Goal: Task Accomplishment & Management: Complete application form

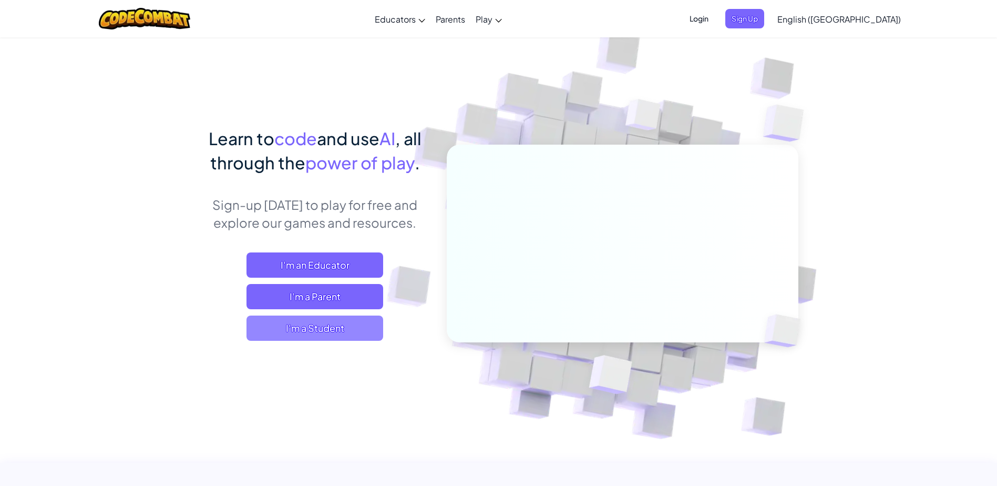
click at [344, 319] on span "I'm a Student" at bounding box center [314, 327] width 137 height 25
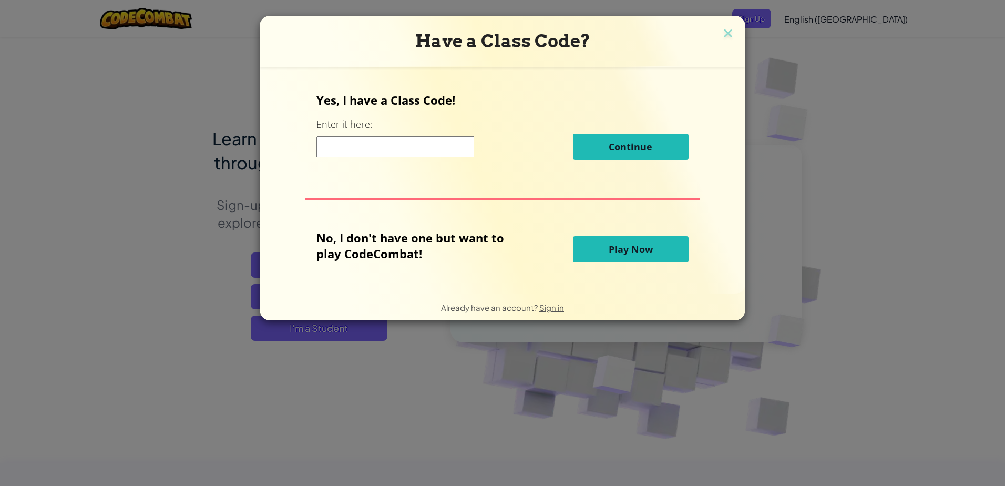
click at [394, 147] on input at bounding box center [395, 146] width 158 height 21
paste input "PaintSpoonSad"
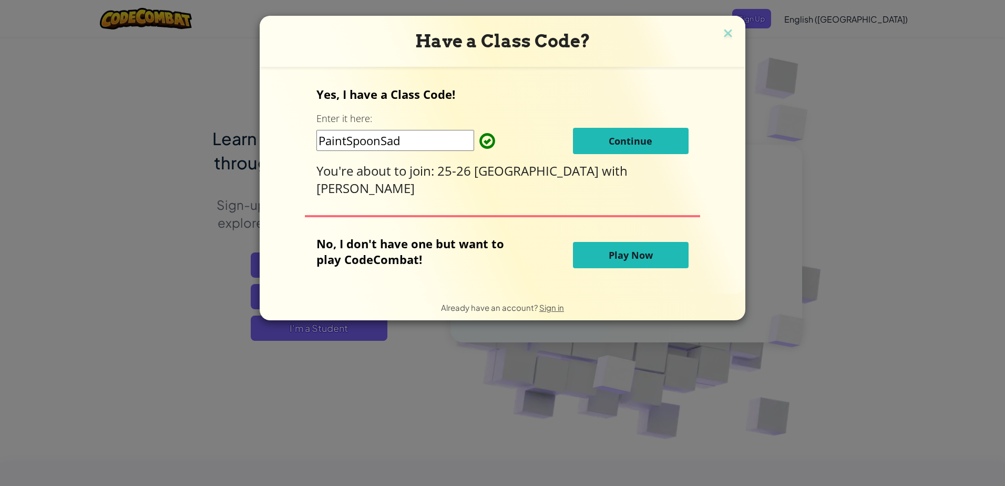
type input "PaintSpoonSad"
click at [600, 142] on button "Continue" at bounding box center [631, 141] width 116 height 26
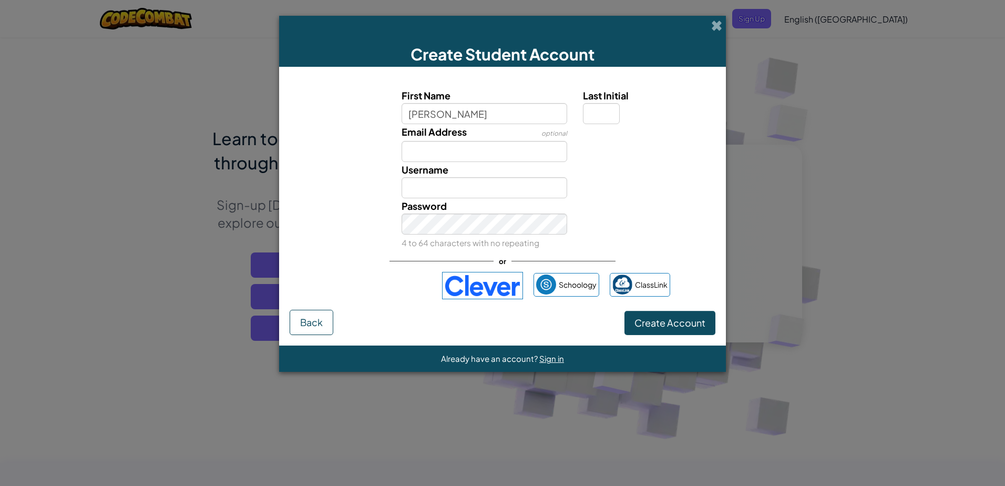
type input "edwin"
type input "Edwin"
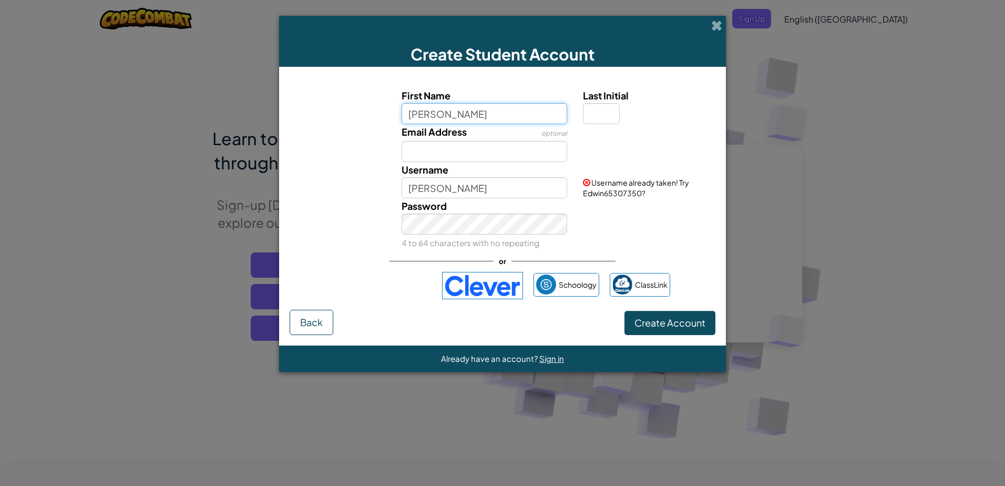
click at [486, 110] on input "edwin" at bounding box center [484, 113] width 166 height 21
click at [504, 106] on input "edwin" at bounding box center [484, 113] width 166 height 21
click at [501, 112] on input "edwin" at bounding box center [484, 113] width 166 height 21
click at [502, 112] on input "edwin" at bounding box center [484, 113] width 166 height 21
click at [602, 127] on div "First Name edwin Last Initial Email Address optional Username Edwin Username al…" at bounding box center [502, 169] width 420 height 162
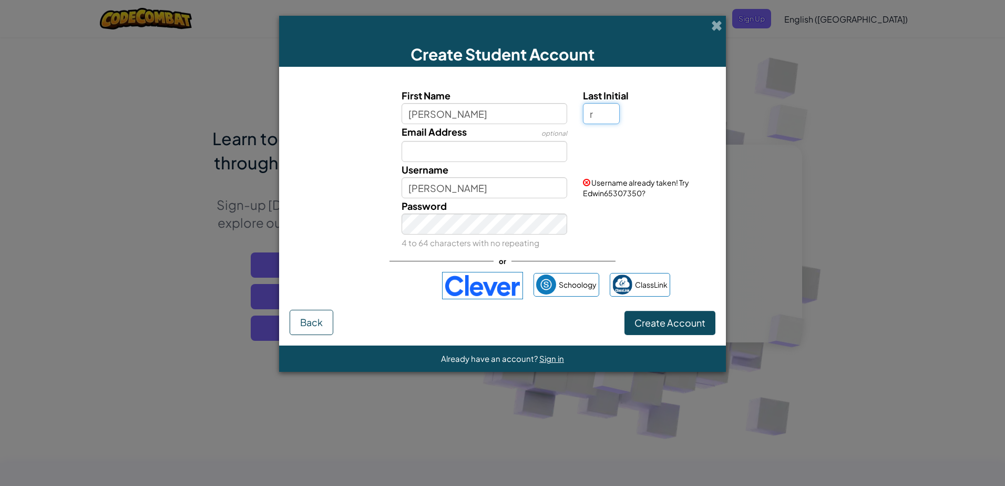
type input "r"
type input "EdwinR"
click at [482, 142] on input "Email Address" at bounding box center [484, 151] width 166 height 21
click at [544, 334] on div "Create Account Back" at bounding box center [503, 321] width 426 height 25
drag, startPoint x: 484, startPoint y: 198, endPoint x: 230, endPoint y: 314, distance: 279.6
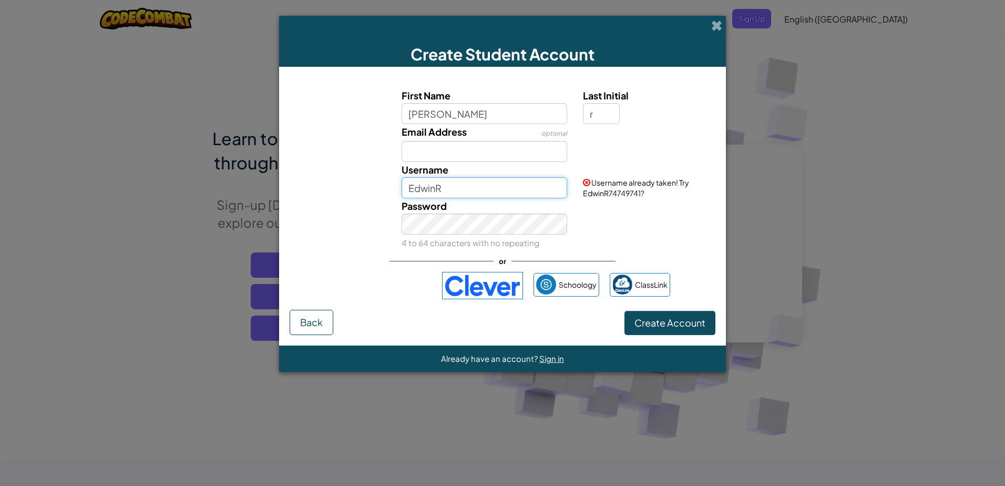
click at [230, 314] on div "Create Student Account First Name edwin Last Initial r Email Address optional U…" at bounding box center [502, 243] width 1005 height 486
type input "l"
type input "!@EdwinDiddy@!"
click at [659, 328] on span "Create Account" at bounding box center [669, 322] width 71 height 12
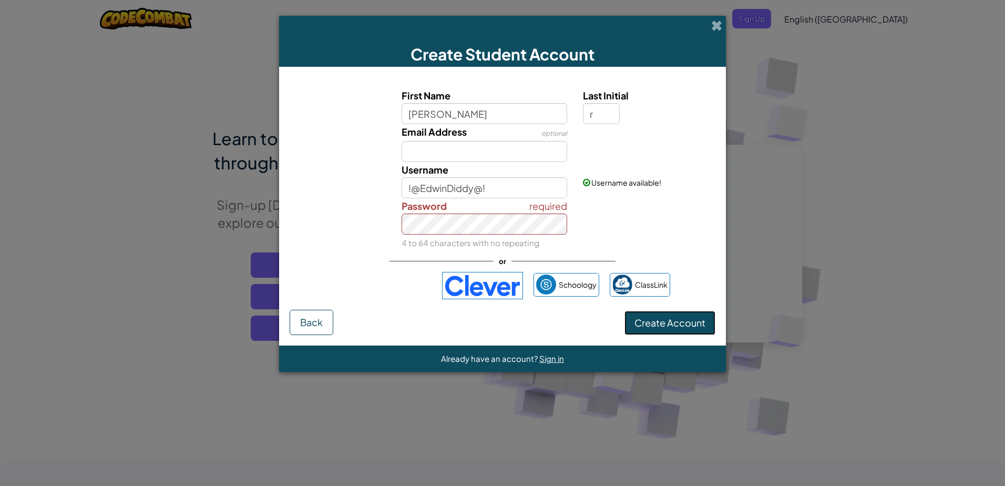
click at [672, 326] on span "Create Account" at bounding box center [669, 322] width 71 height 12
click at [644, 322] on span "Create Account" at bounding box center [669, 322] width 71 height 12
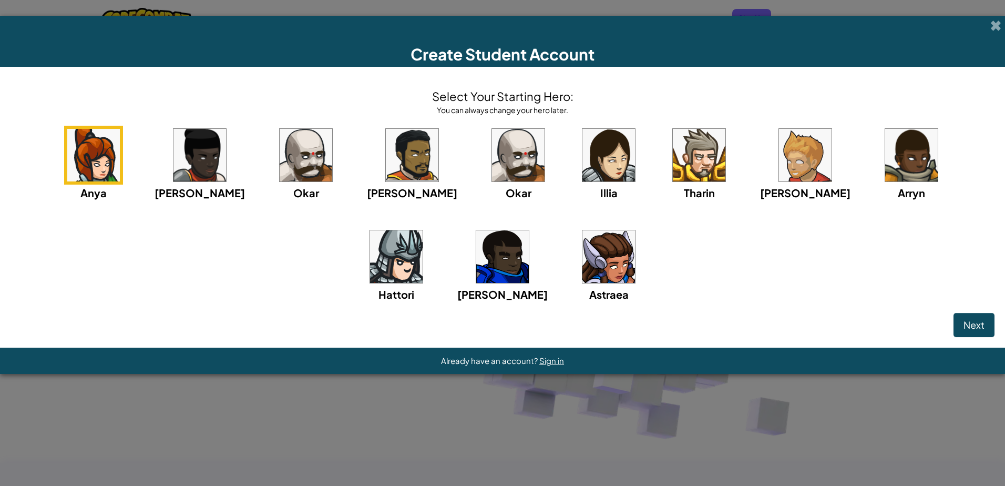
click at [386, 149] on img at bounding box center [412, 155] width 53 height 53
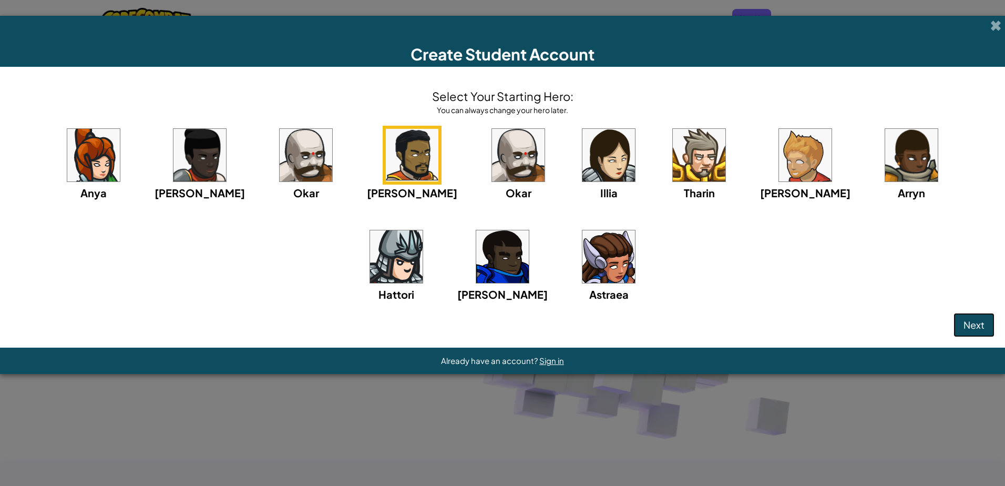
click at [988, 324] on button "Next" at bounding box center [973, 325] width 41 height 24
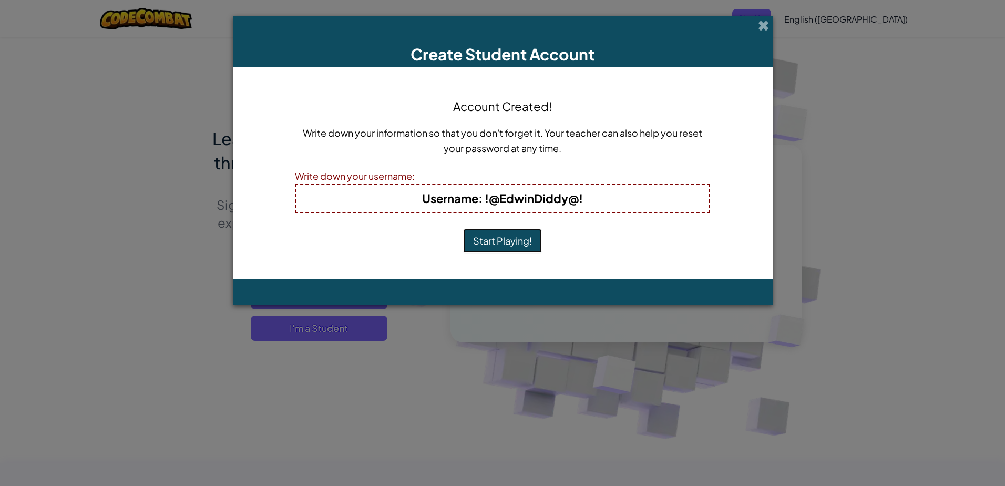
click at [492, 236] on button "Start Playing!" at bounding box center [502, 241] width 79 height 24
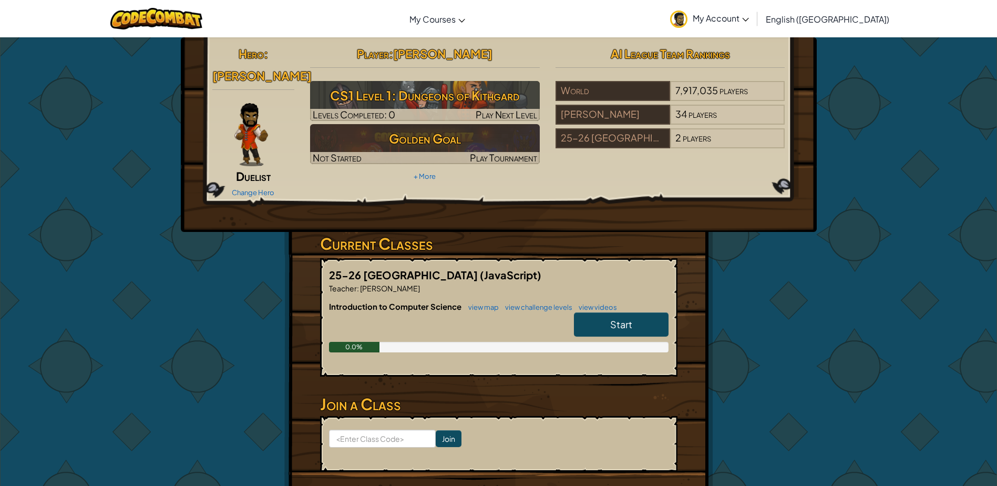
click at [656, 312] on link "Start" at bounding box center [621, 324] width 95 height 24
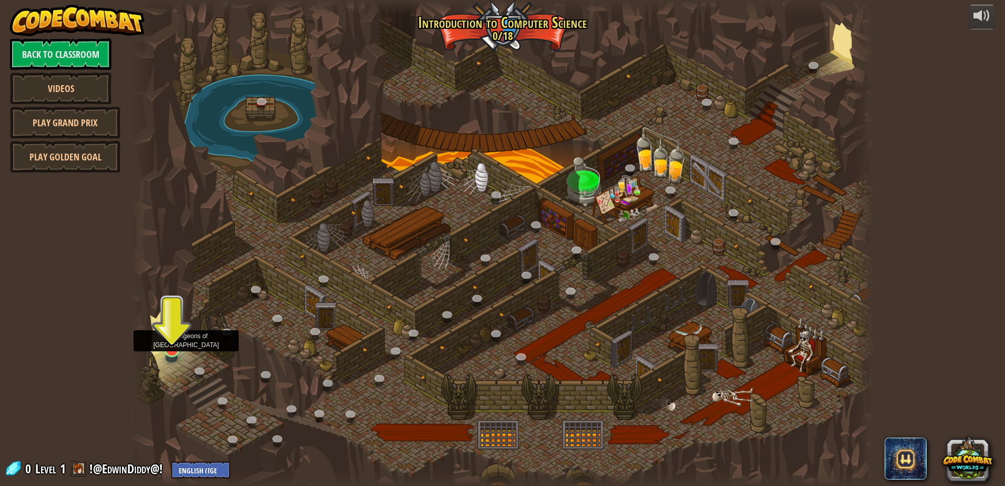
click at [168, 338] on img at bounding box center [172, 328] width 20 height 46
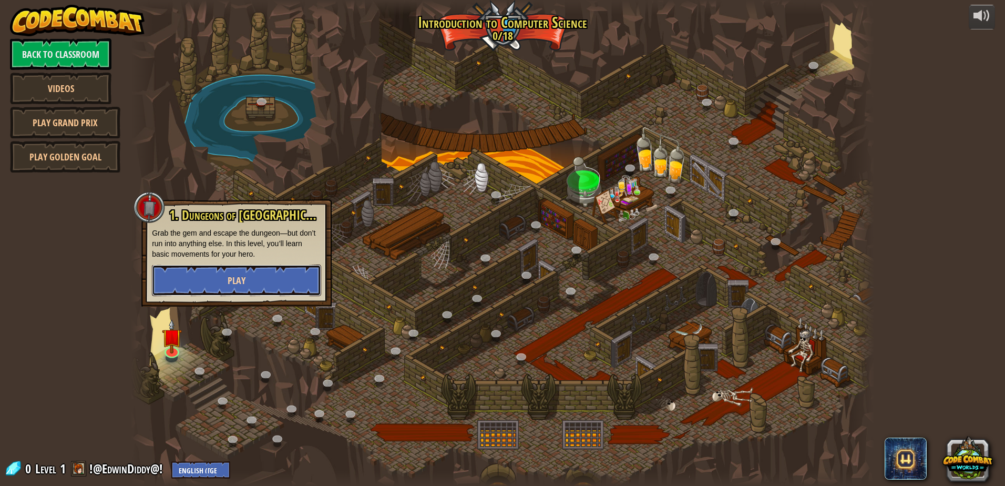
click at [293, 277] on button "Play" at bounding box center [236, 280] width 169 height 32
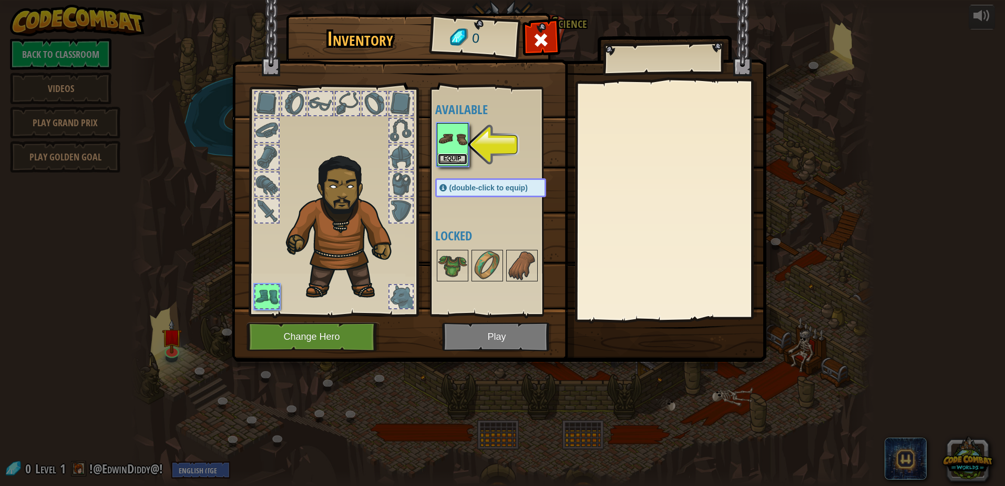
click at [463, 160] on button "Equip" at bounding box center [452, 158] width 29 height 11
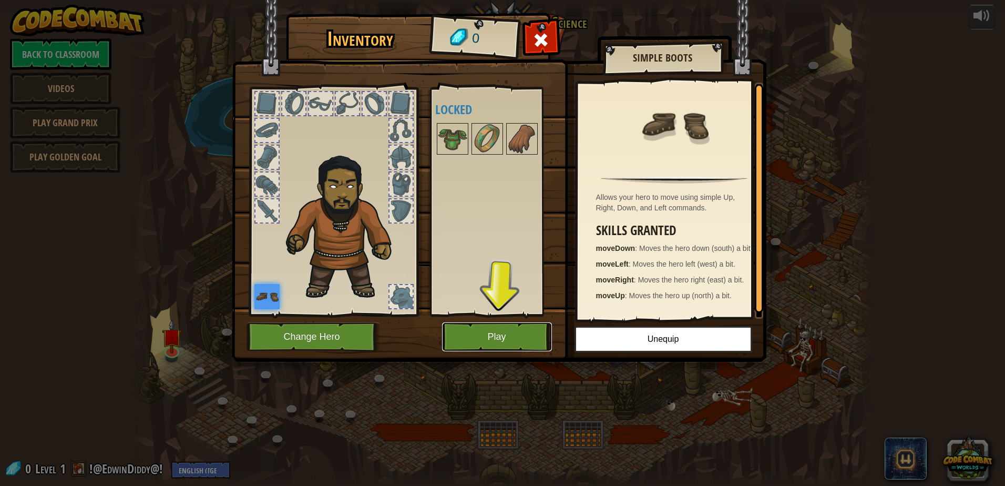
click at [480, 334] on button "Play" at bounding box center [497, 336] width 110 height 29
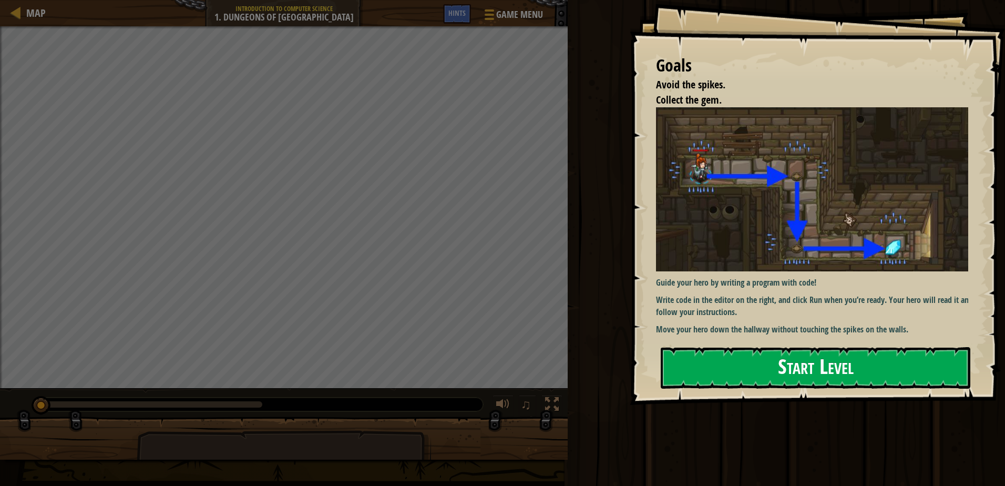
click at [744, 381] on button "Start Level" at bounding box center [815, 368] width 309 height 42
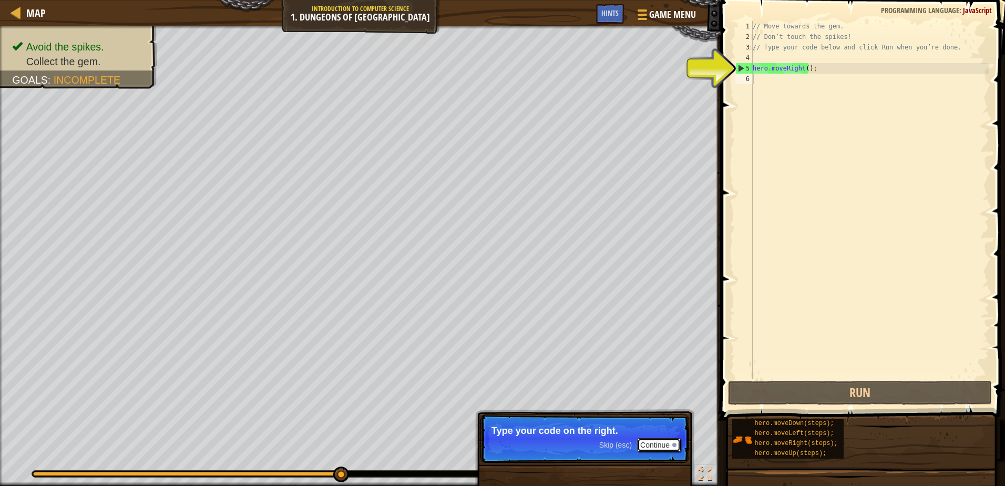
click at [664, 443] on button "Continue" at bounding box center [659, 445] width 44 height 14
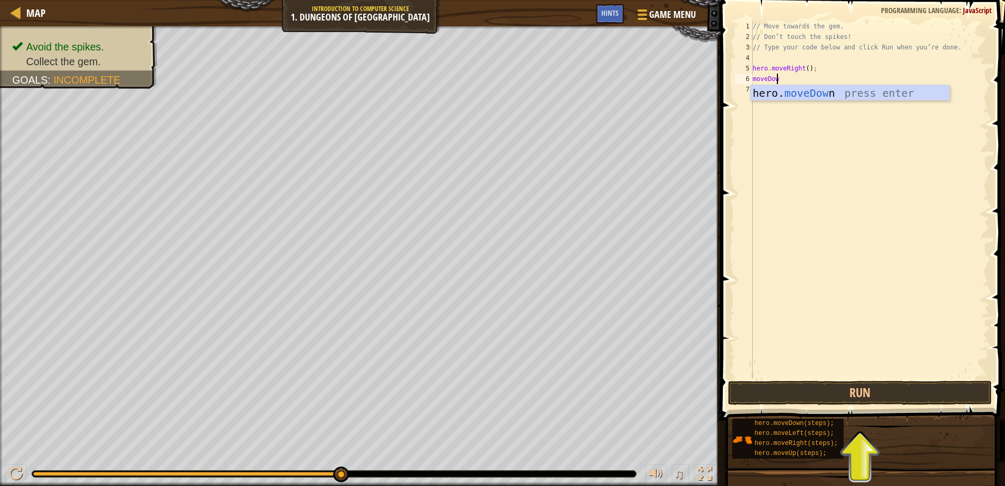
scroll to position [5, 2]
type textarea "moveDown"
click at [906, 381] on button "Run" at bounding box center [859, 392] width 263 height 24
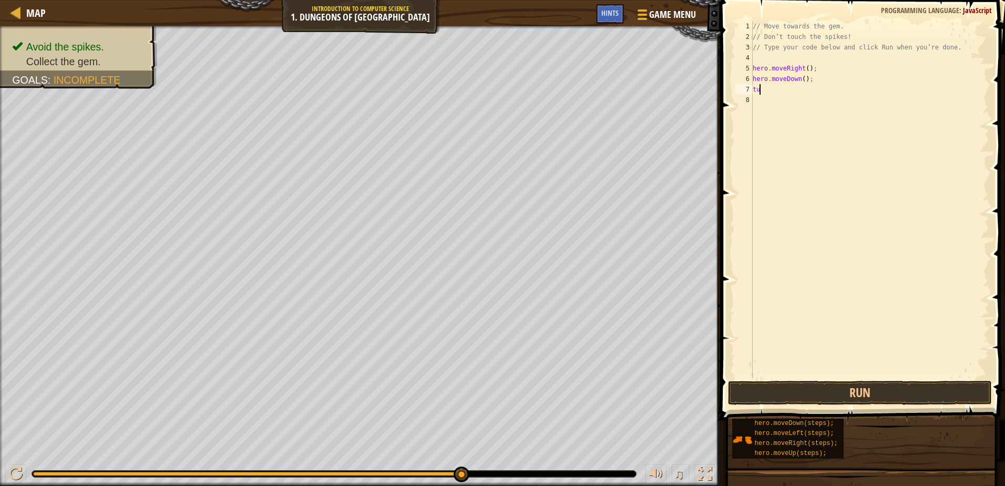
type textarea "t"
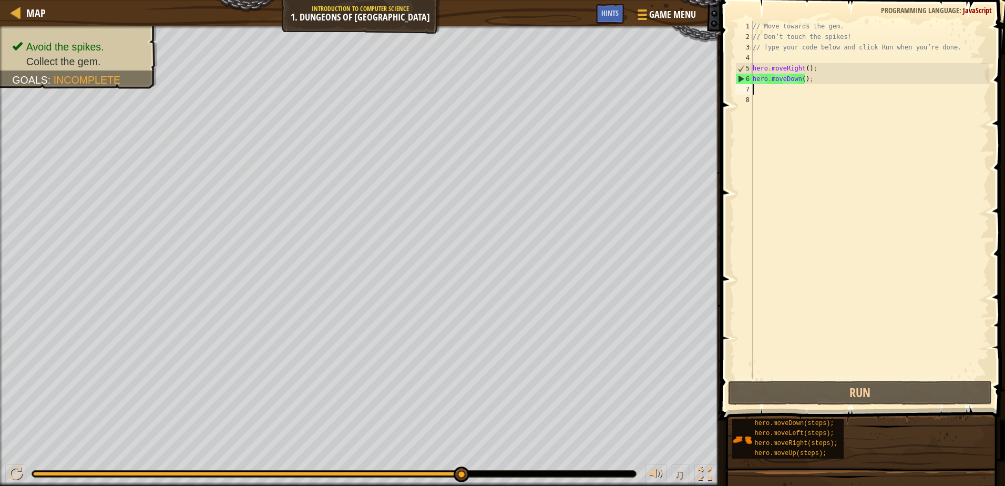
type textarea "m"
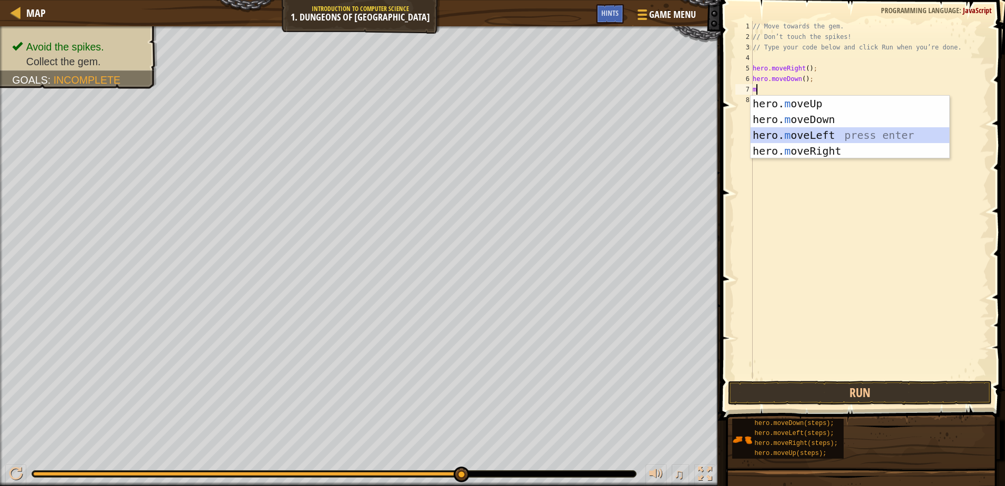
click at [820, 134] on div "hero. m oveUp press enter hero. m oveDown press enter hero. m oveLeft press ent…" at bounding box center [849, 143] width 199 height 95
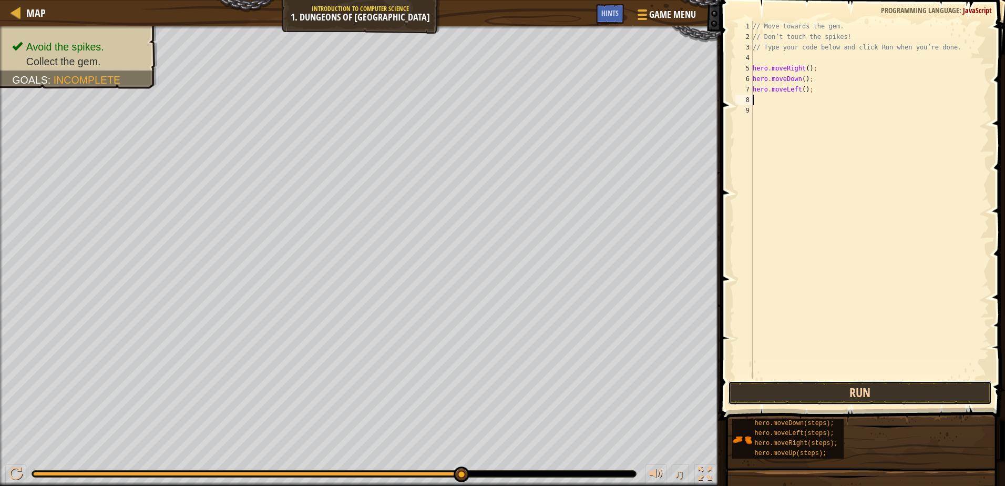
click at [791, 399] on button "Run" at bounding box center [859, 392] width 263 height 24
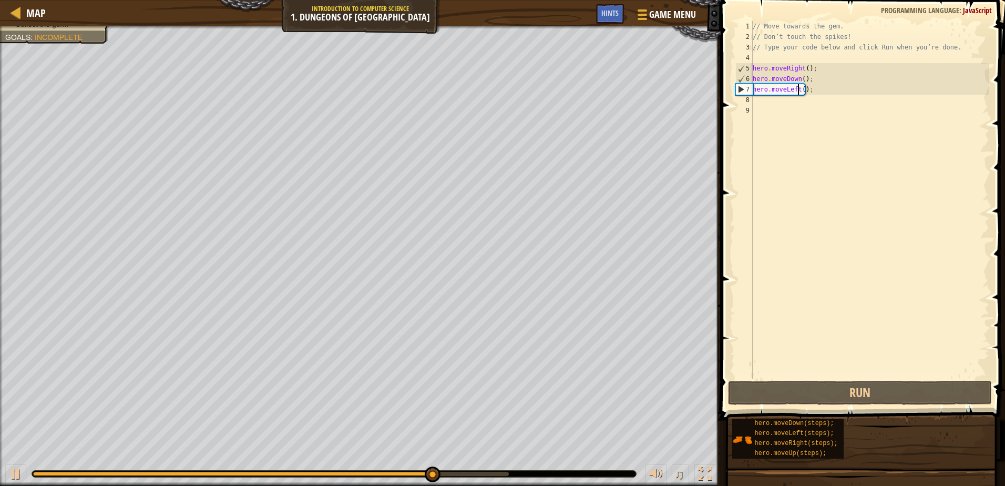
click at [799, 93] on div "// Move towards the gem. // Don’t touch the spikes! // Type your code below and…" at bounding box center [869, 210] width 239 height 378
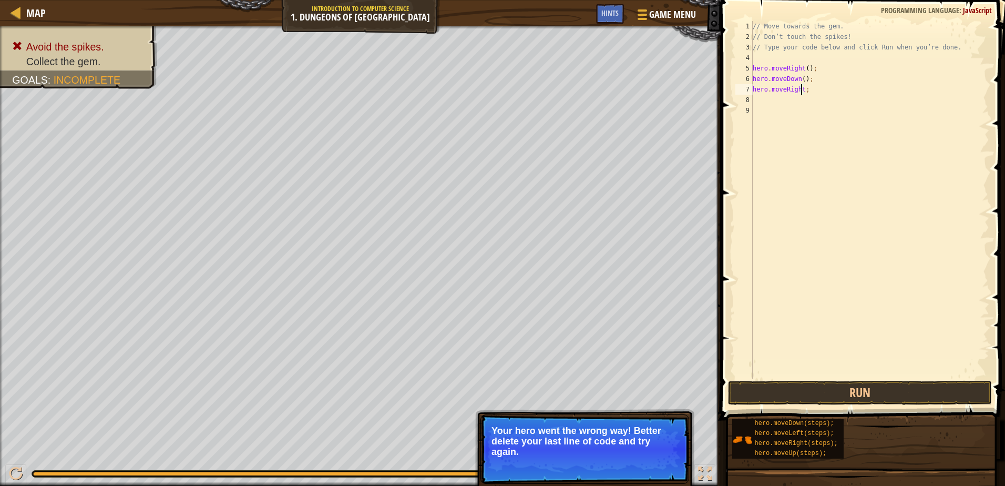
scroll to position [5, 4]
click at [906, 388] on button "Run" at bounding box center [859, 392] width 263 height 24
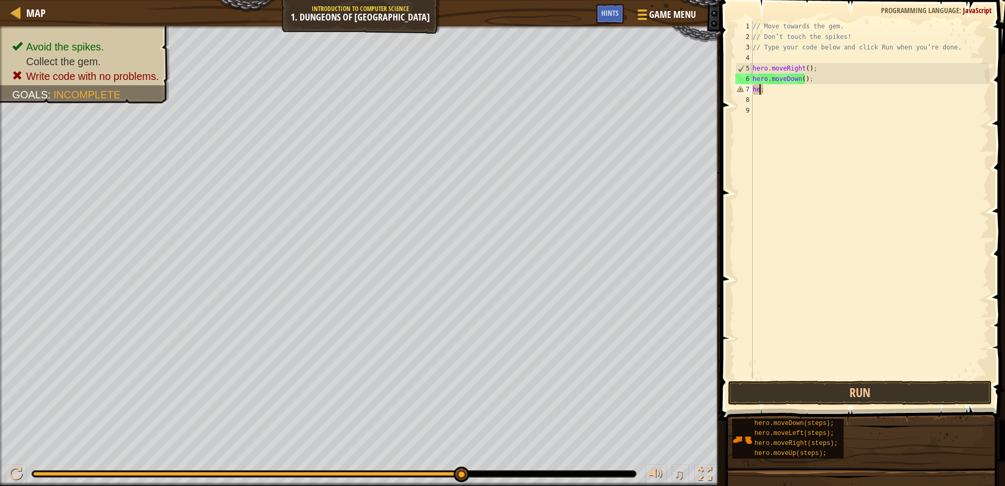
scroll to position [5, 0]
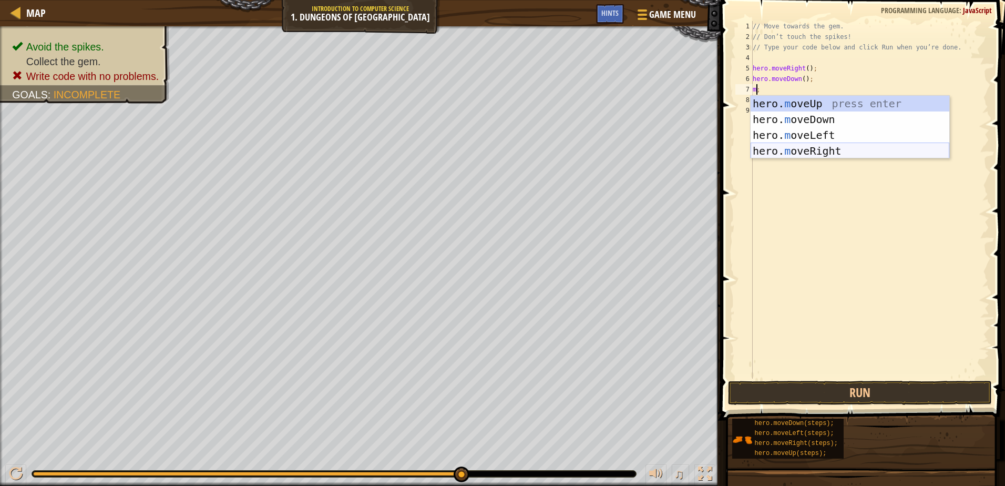
click at [886, 154] on div "hero. m oveUp press enter hero. m oveDown press enter hero. m oveLeft press ent…" at bounding box center [849, 143] width 199 height 95
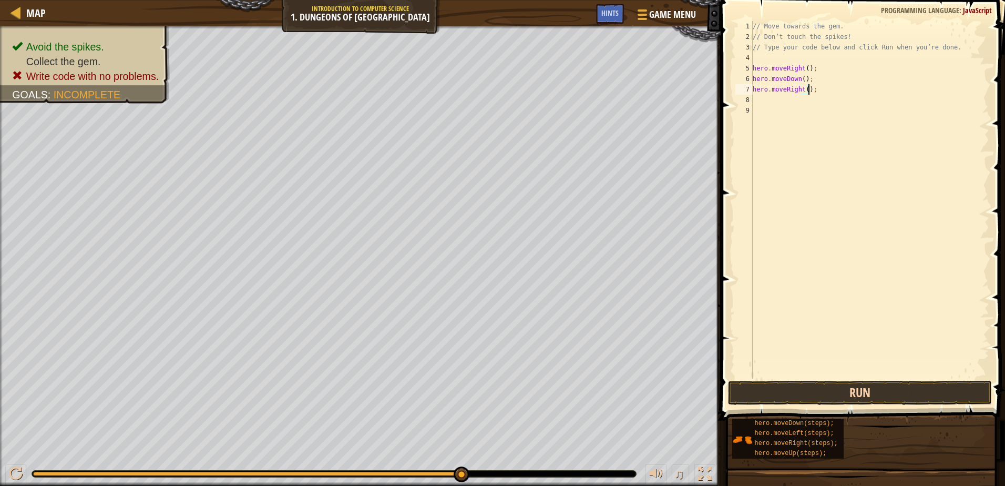
type textarea "hero.moveRight();"
click at [874, 397] on button "Run" at bounding box center [859, 392] width 263 height 24
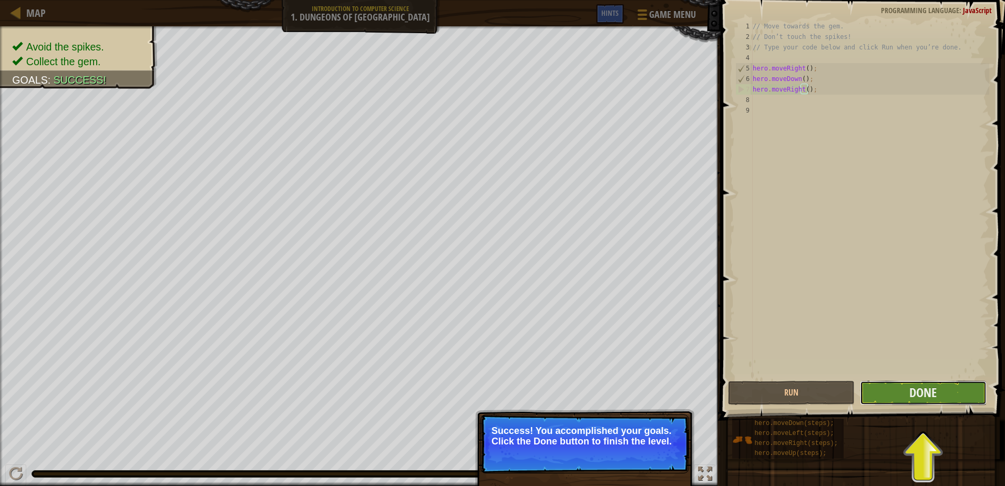
click at [940, 404] on button "Done" at bounding box center [923, 392] width 127 height 24
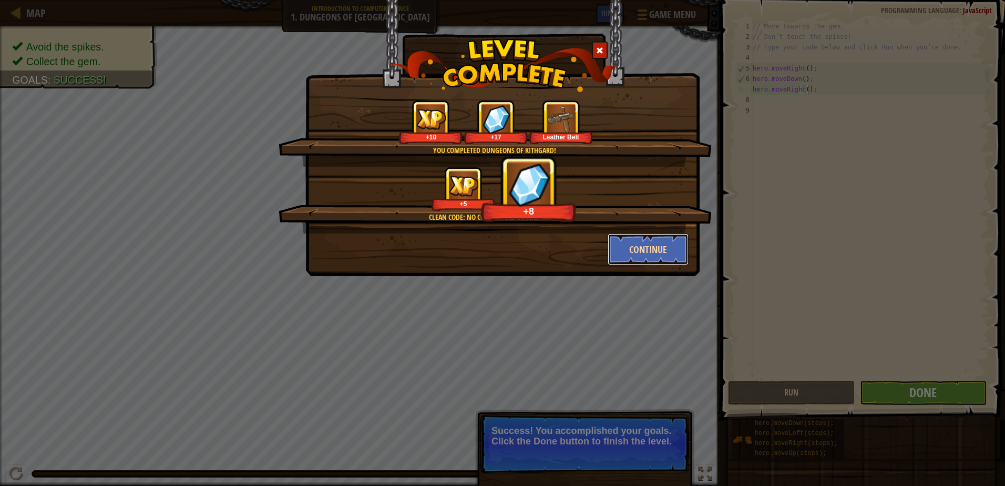
drag, startPoint x: 629, startPoint y: 245, endPoint x: 629, endPoint y: 260, distance: 14.7
click at [629, 260] on button "Continue" at bounding box center [647, 249] width 81 height 32
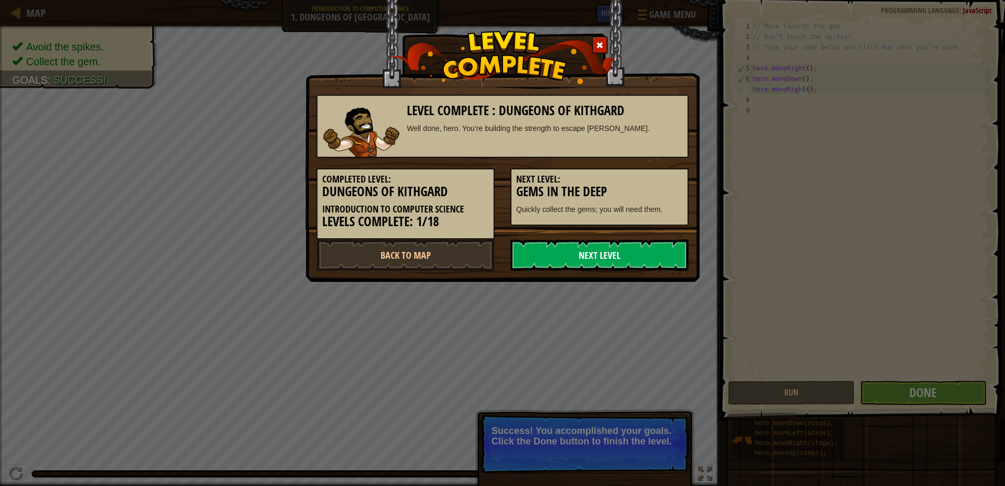
click at [561, 253] on link "Next Level" at bounding box center [599, 255] width 178 height 32
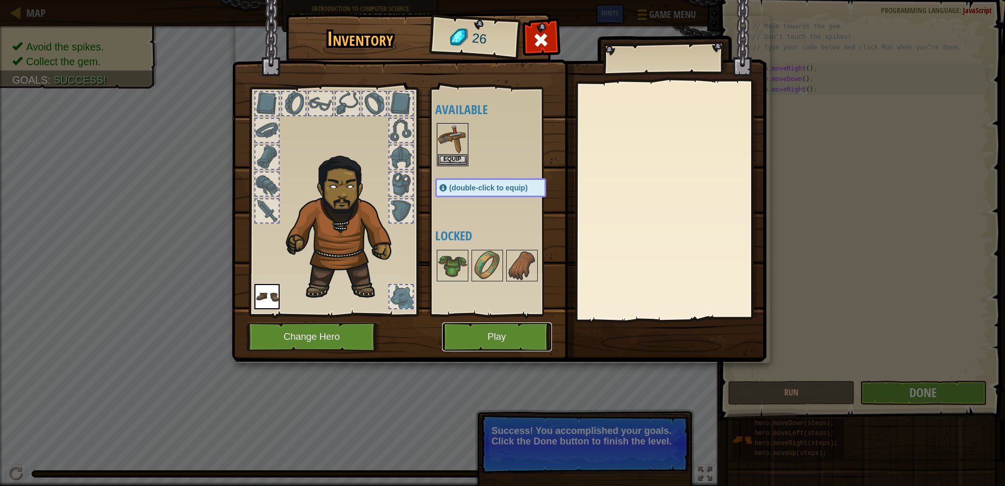
click at [496, 333] on button "Play" at bounding box center [497, 336] width 110 height 29
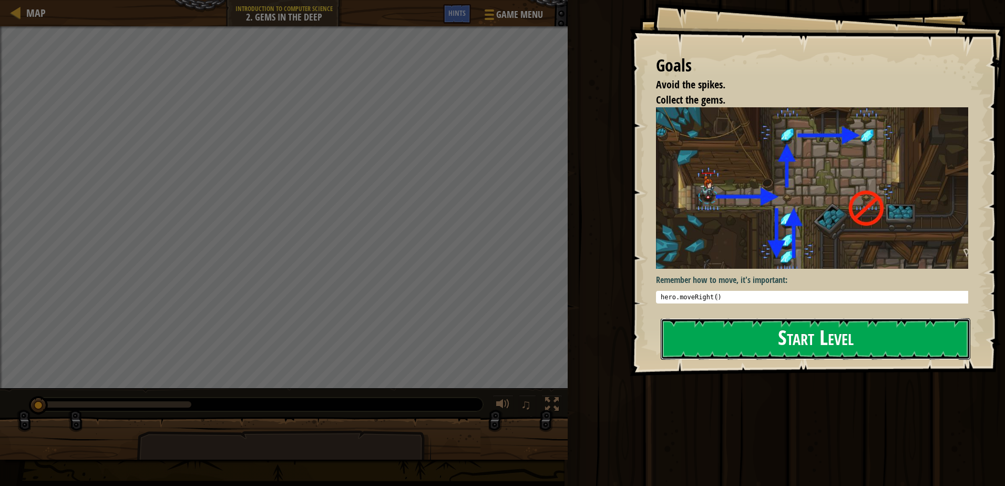
click at [876, 346] on button "Start Level" at bounding box center [815, 339] width 309 height 42
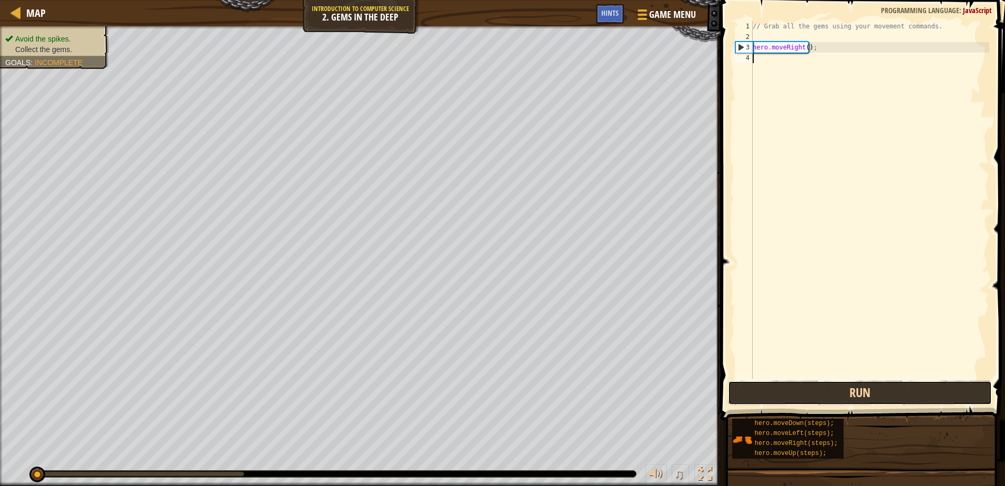
click at [838, 391] on button "Run" at bounding box center [859, 392] width 263 height 24
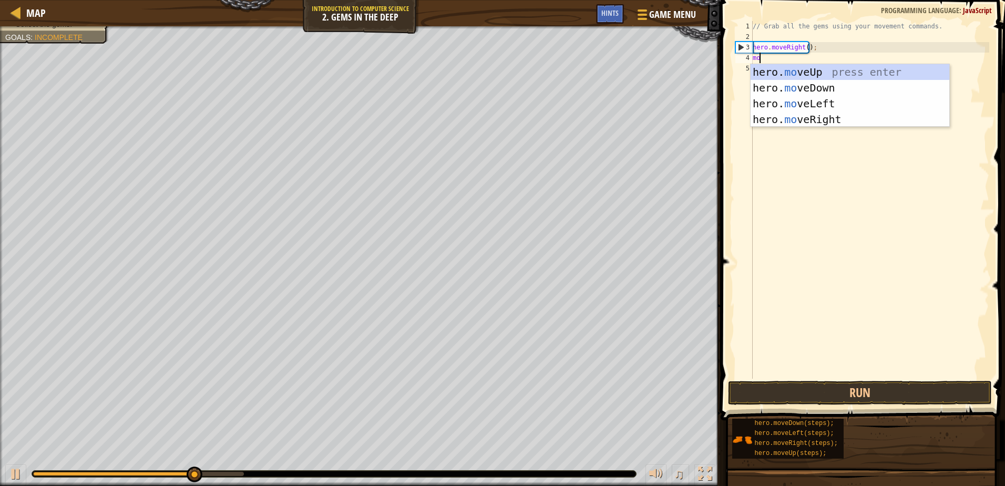
scroll to position [5, 1]
type textarea "move"
click at [863, 88] on div "hero. move Up press enter hero. move Down press enter hero. move Left press ent…" at bounding box center [849, 111] width 199 height 95
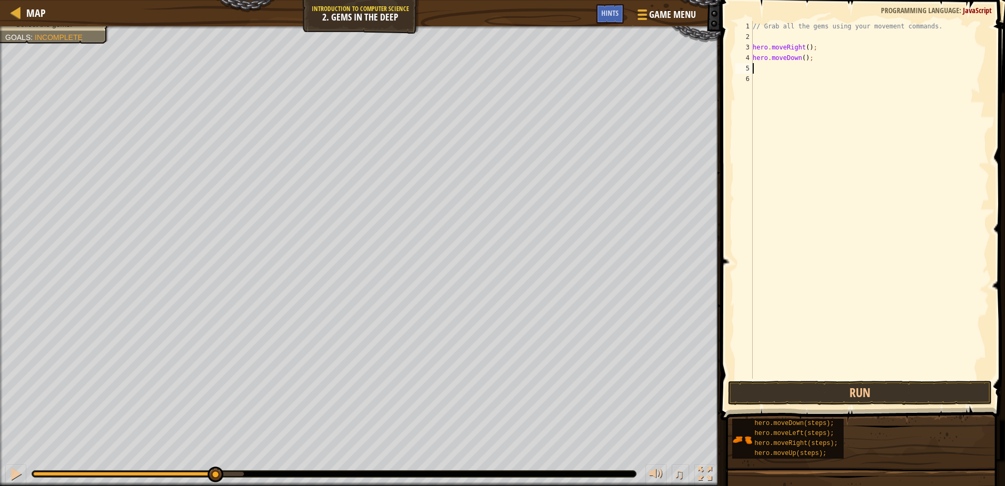
scroll to position [5, 0]
click at [801, 388] on button "Run" at bounding box center [859, 392] width 263 height 24
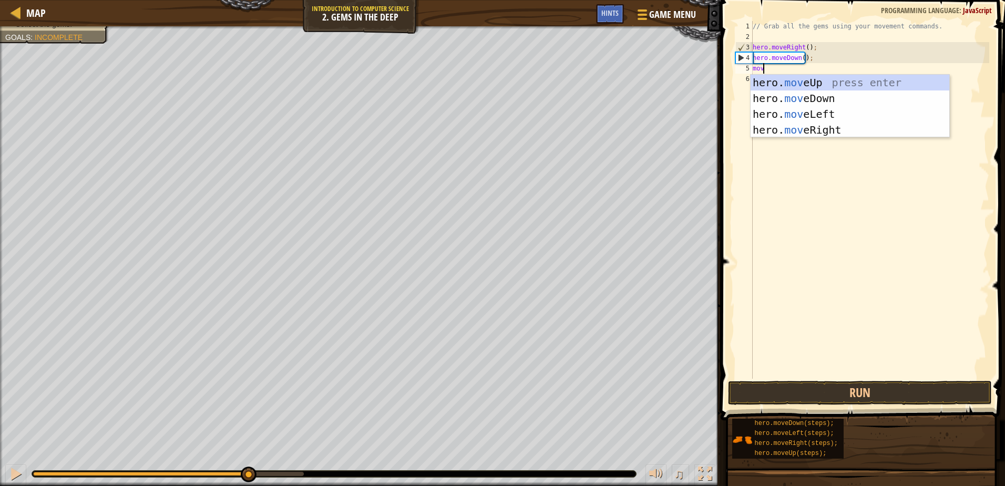
scroll to position [5, 1]
type textarea "move"
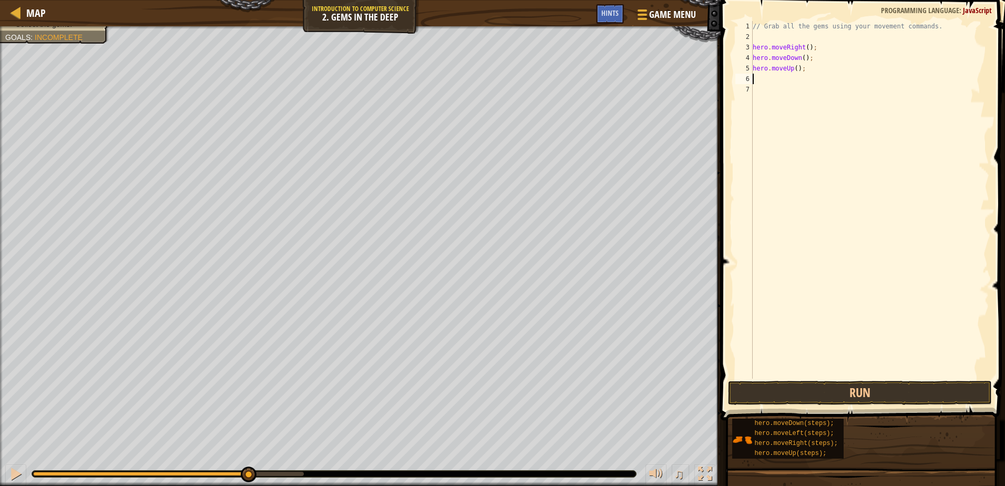
scroll to position [5, 0]
type textarea "m"
click at [895, 394] on button "Run" at bounding box center [859, 392] width 263 height 24
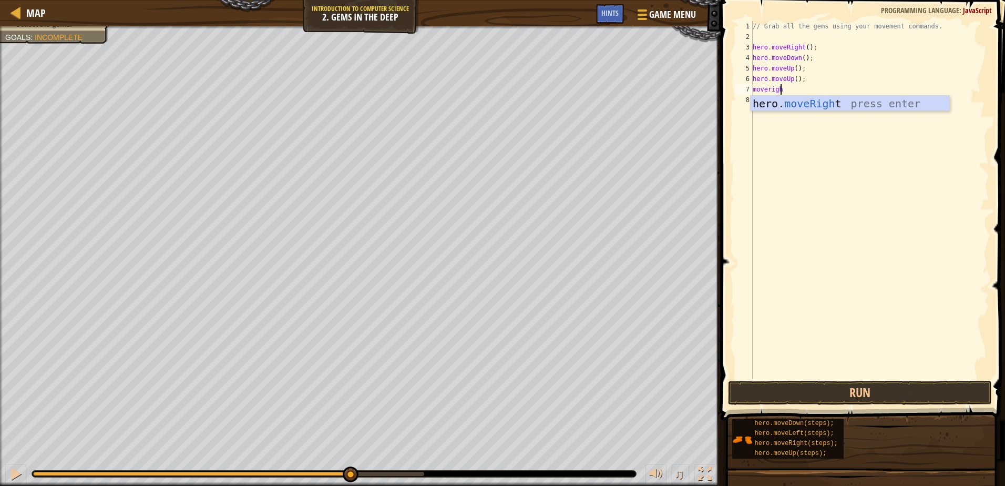
type textarea "moveright"
click at [873, 389] on button "Run" at bounding box center [859, 392] width 263 height 24
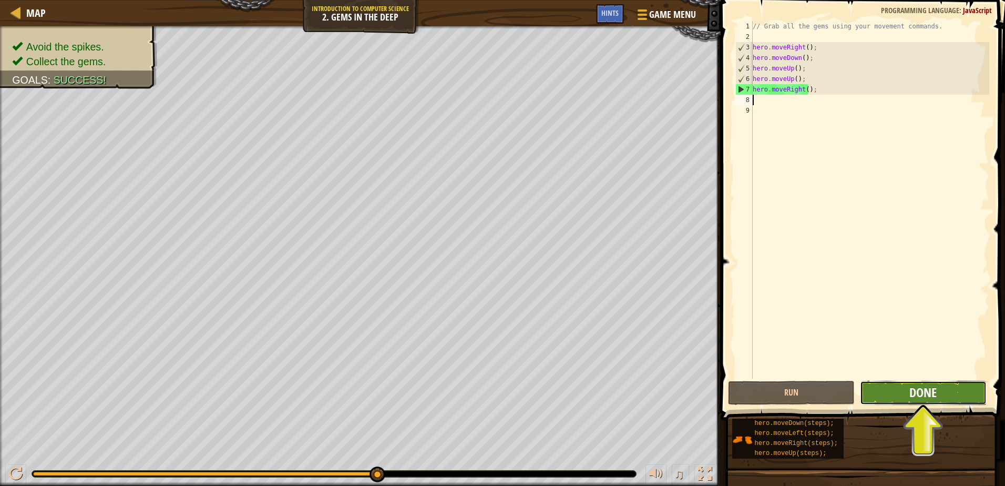
click at [915, 384] on span "Done" at bounding box center [922, 392] width 27 height 17
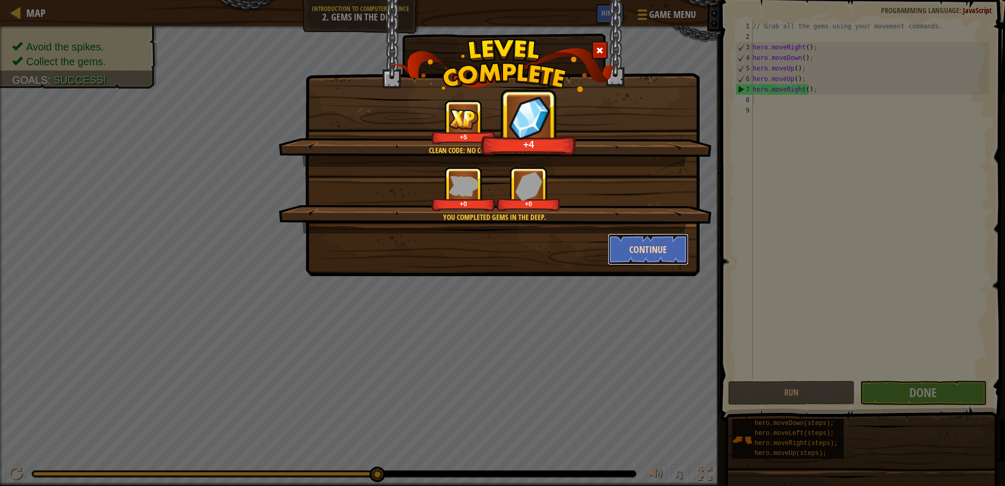
click at [613, 243] on button "Continue" at bounding box center [647, 249] width 81 height 32
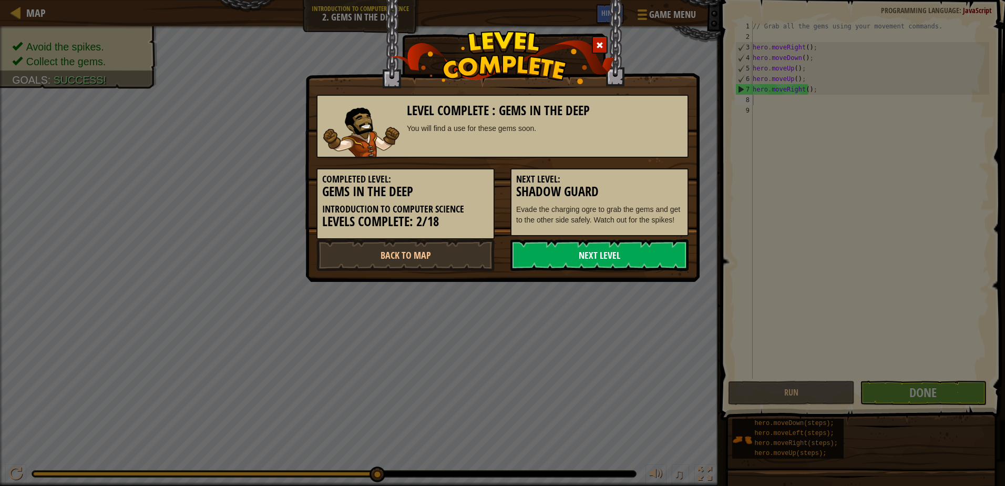
click at [569, 257] on link "Next Level" at bounding box center [599, 255] width 178 height 32
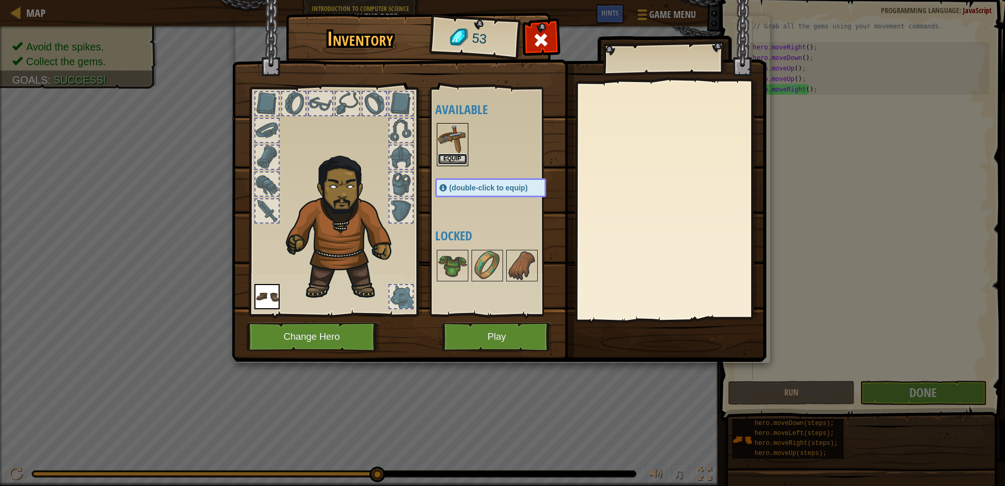
click at [452, 161] on button "Equip" at bounding box center [452, 158] width 29 height 11
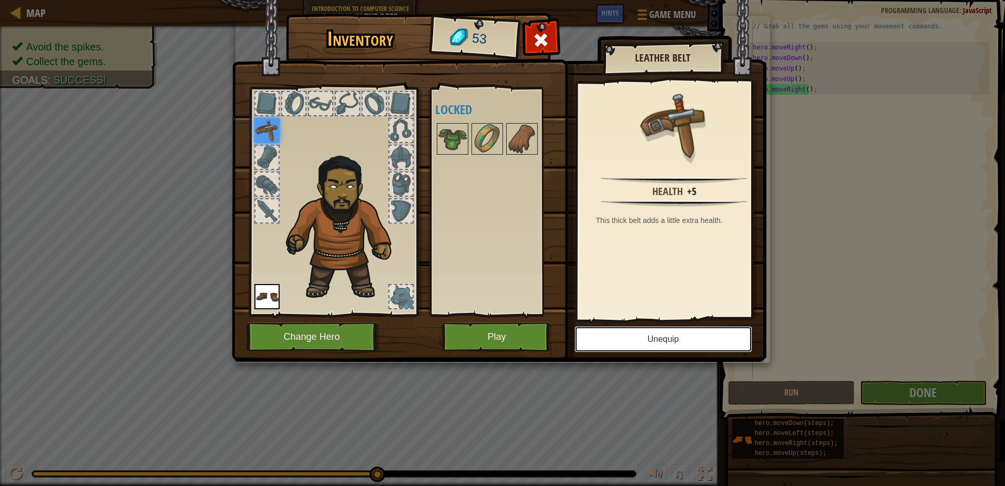
click at [617, 333] on button "Unequip" at bounding box center [663, 339] width 178 height 26
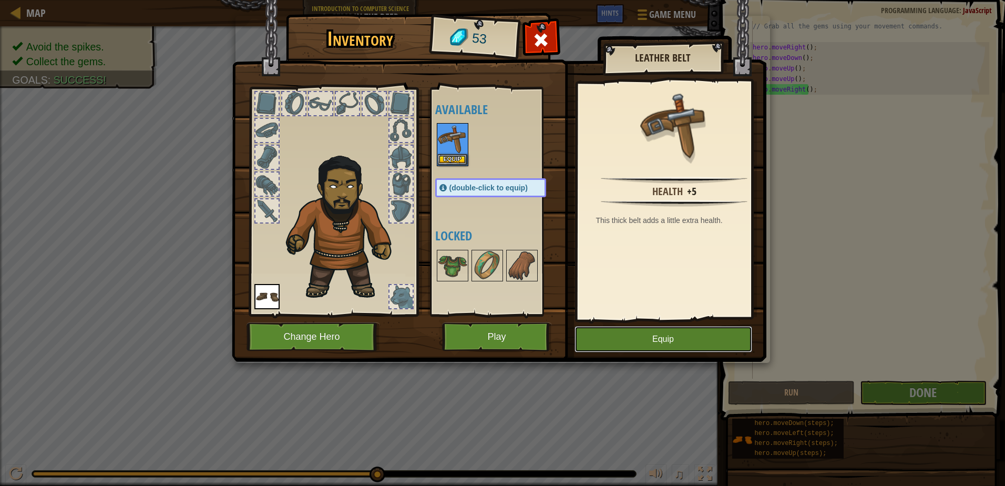
click at [617, 333] on button "Equip" at bounding box center [663, 339] width 178 height 26
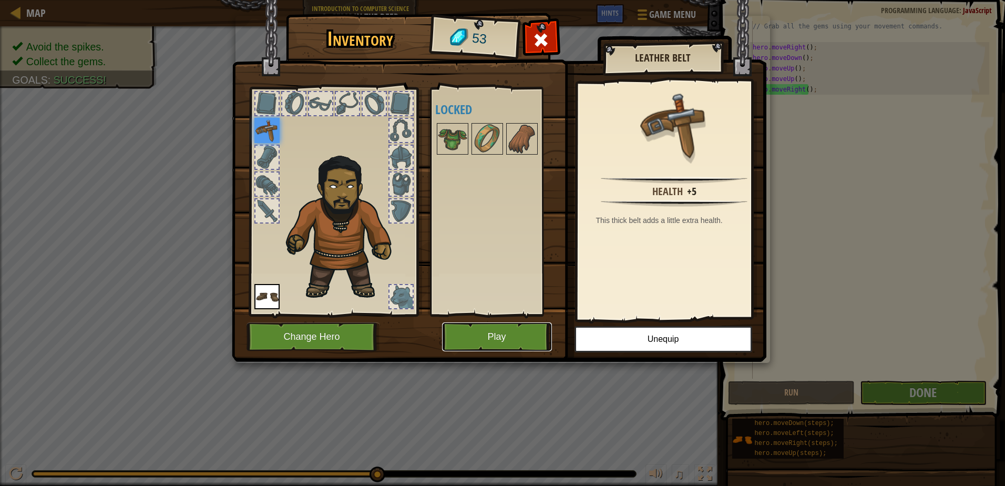
click at [530, 338] on button "Play" at bounding box center [497, 336] width 110 height 29
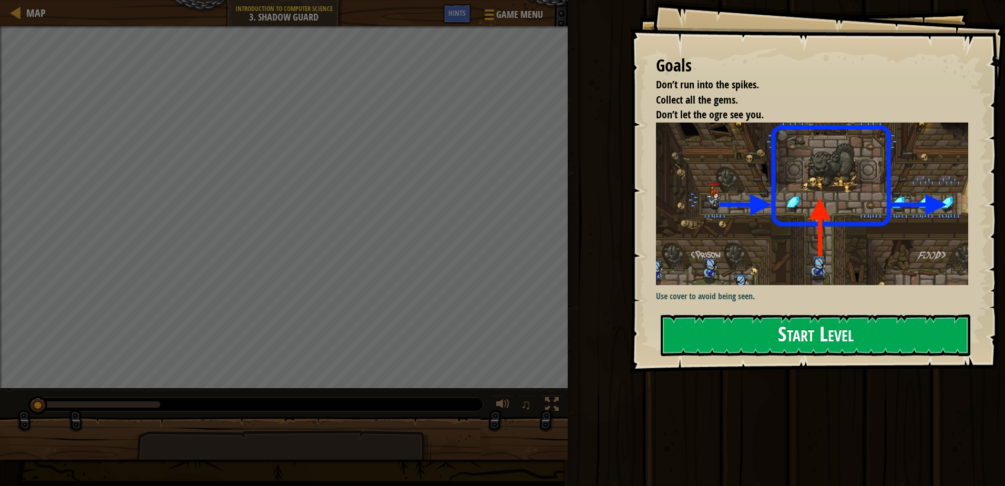
click at [891, 350] on button "Start Level" at bounding box center [815, 335] width 309 height 42
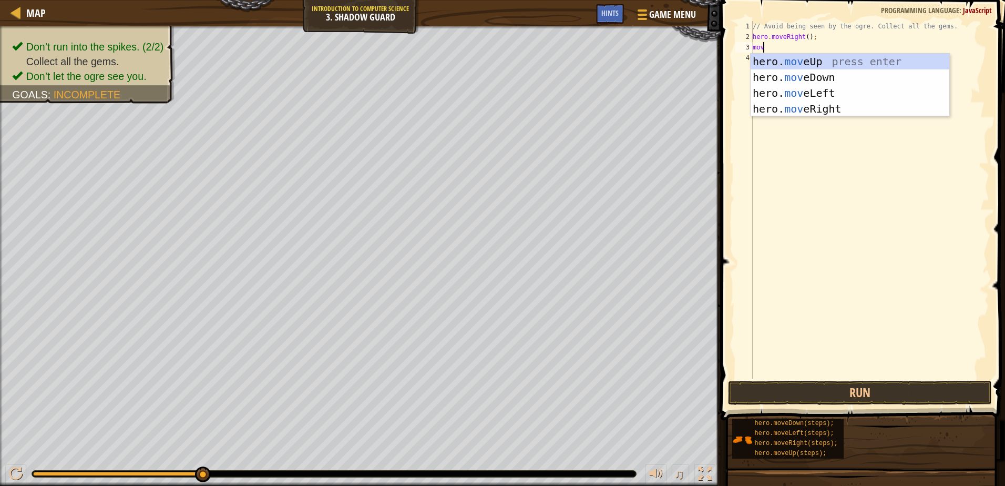
scroll to position [5, 1]
type textarea "move"
click at [787, 116] on div "// Avoid being seen by the ogre. Collect all the gems. hero . moveRight ( ) ; m…" at bounding box center [869, 210] width 239 height 378
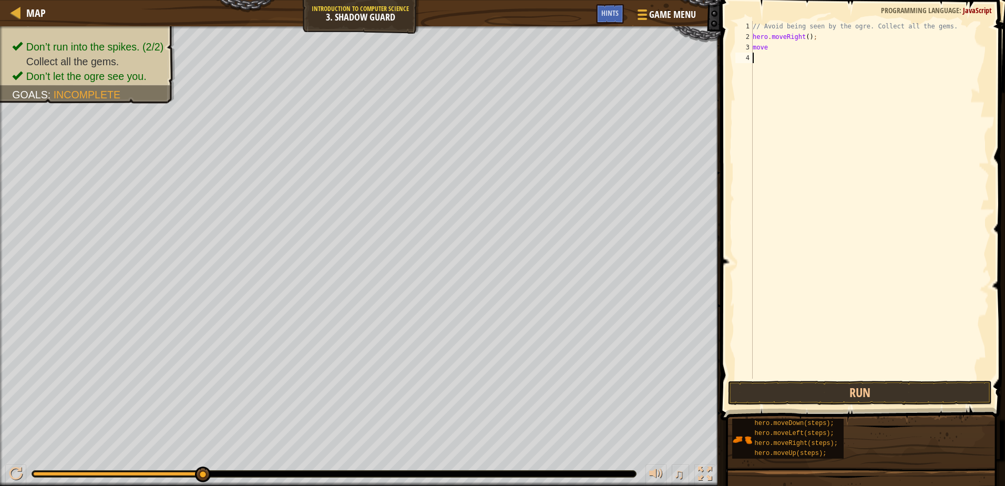
click at [793, 53] on div "// Avoid being seen by the ogre. Collect all the gems. hero . moveRight ( ) ; m…" at bounding box center [869, 210] width 239 height 378
click at [787, 44] on div "// Avoid being seen by the ogre. Collect all the gems. hero . moveRight ( ) ; m…" at bounding box center [869, 210] width 239 height 378
type textarea "moveright"
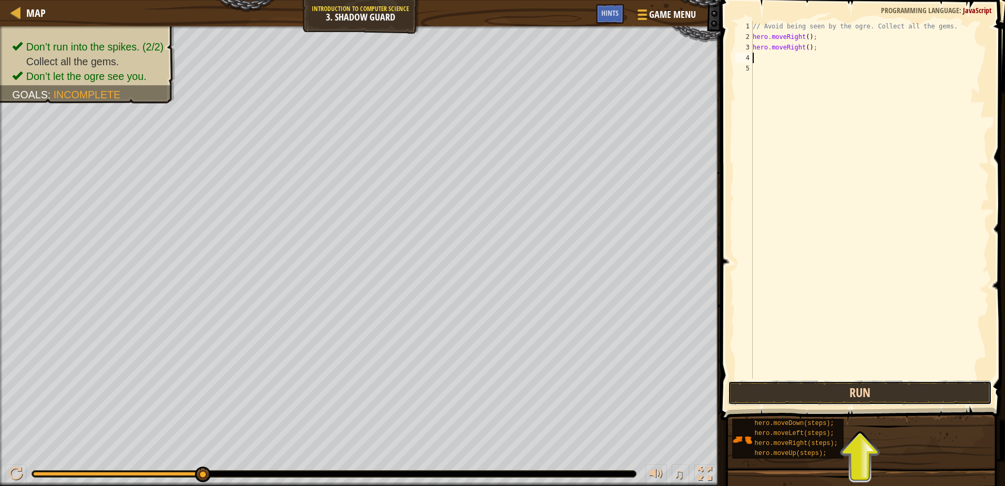
click at [777, 388] on button "Run" at bounding box center [859, 392] width 263 height 24
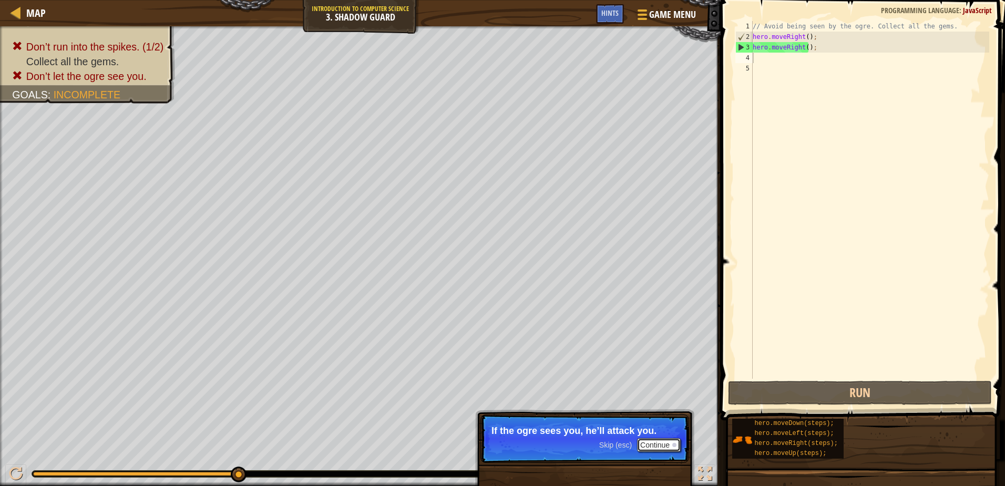
click at [656, 446] on button "Continue" at bounding box center [659, 445] width 44 height 14
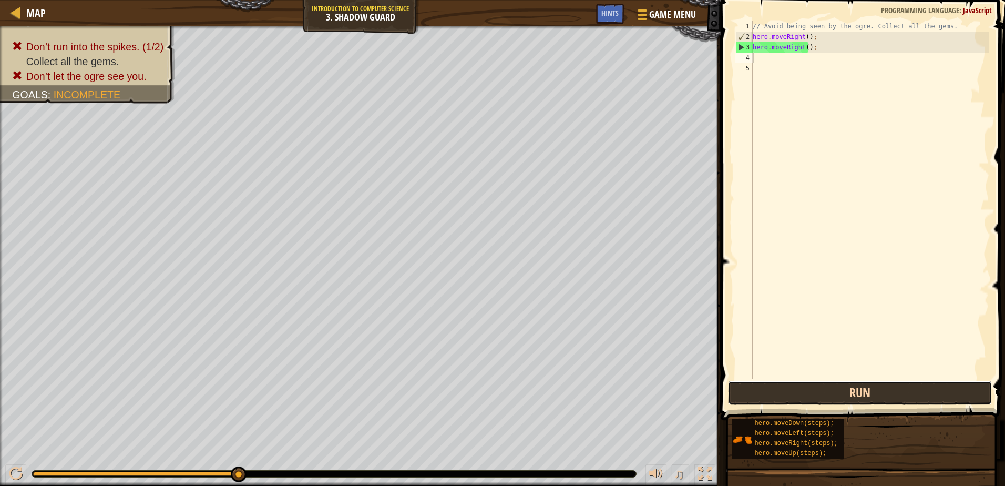
click at [912, 394] on button "Run" at bounding box center [859, 392] width 263 height 24
click at [778, 396] on button "Run" at bounding box center [859, 392] width 263 height 24
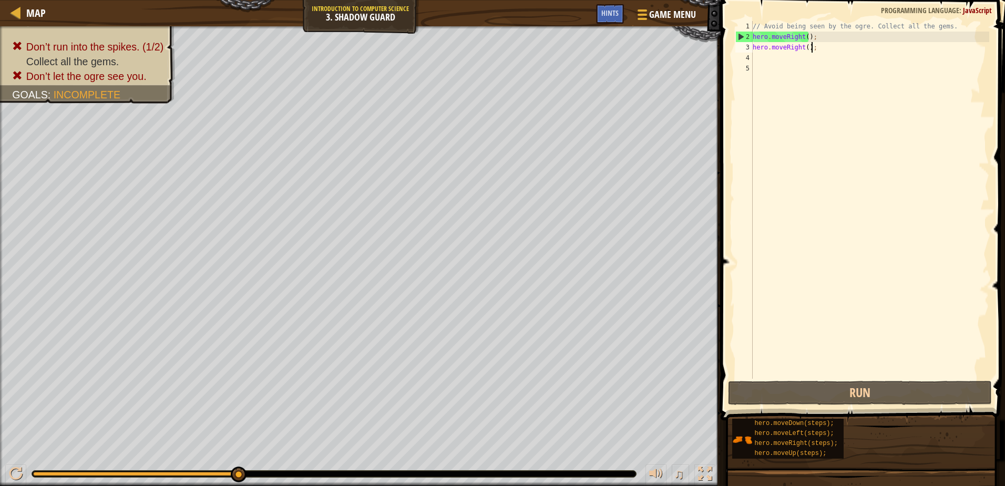
click at [826, 51] on div "// Avoid being seen by the ogre. Collect all the gems. hero . moveRight ( ) ; h…" at bounding box center [869, 210] width 239 height 378
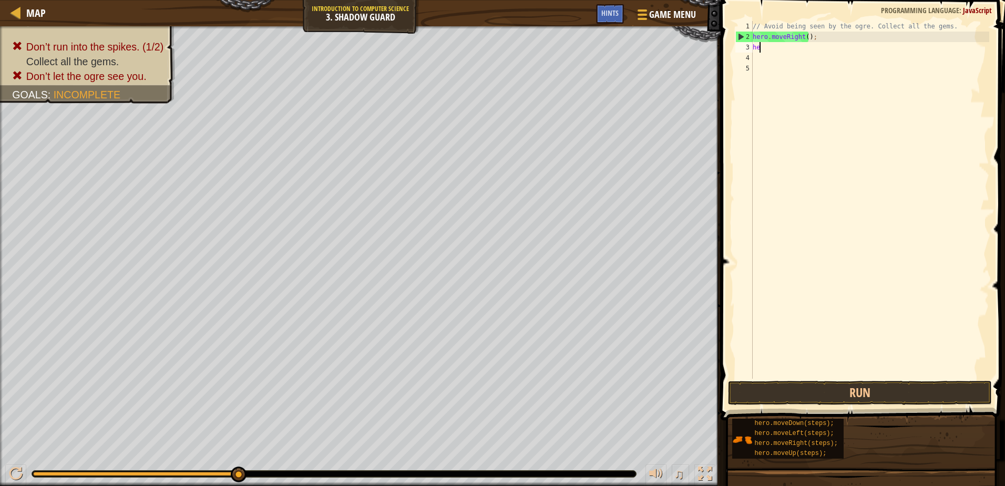
type textarea "h"
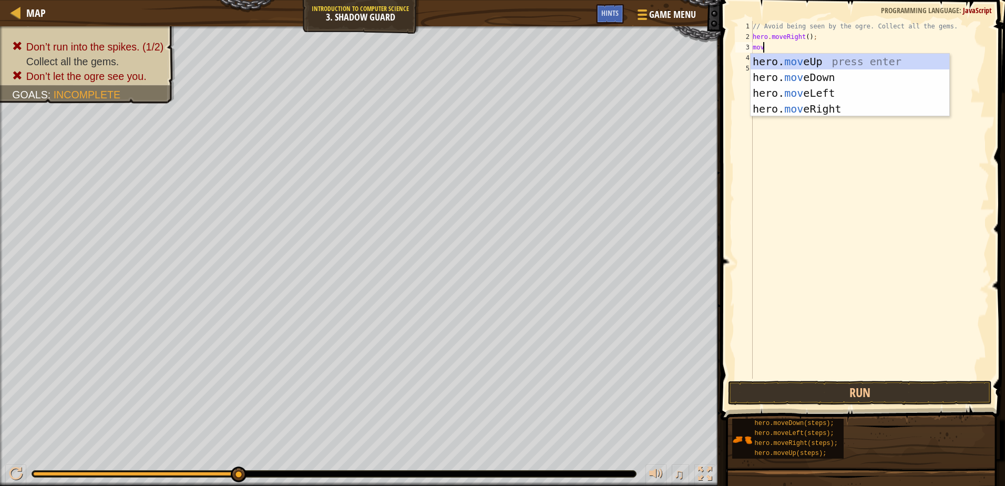
scroll to position [5, 1]
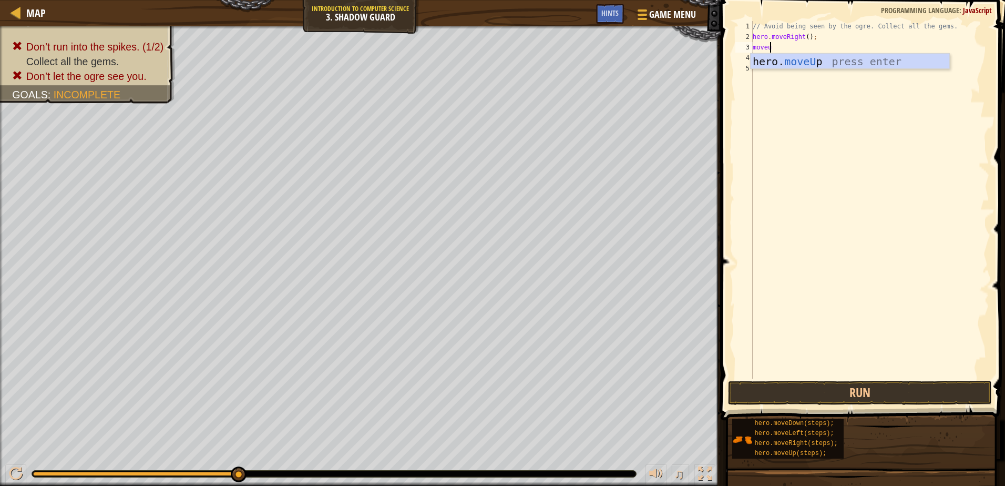
type textarea "moveup"
click at [888, 405] on span at bounding box center [863, 195] width 293 height 451
click at [884, 390] on button "Run" at bounding box center [859, 392] width 263 height 24
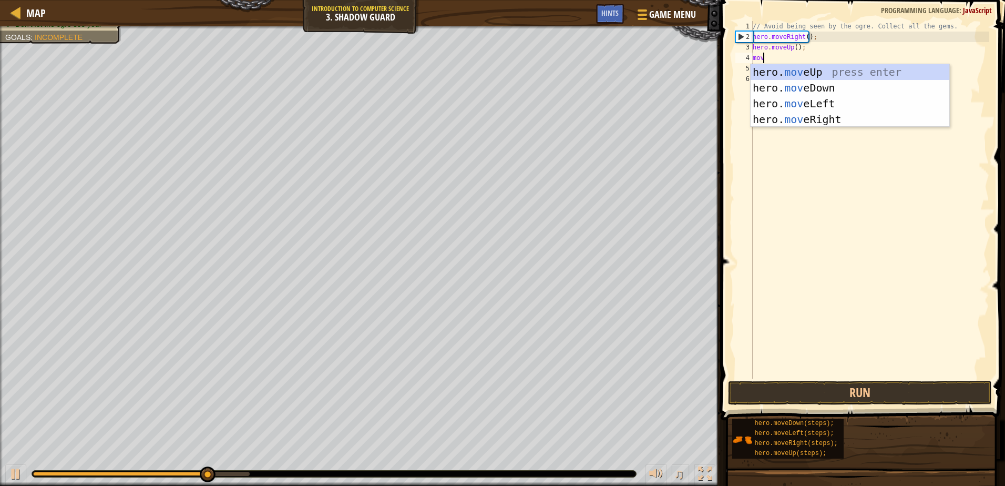
scroll to position [5, 1]
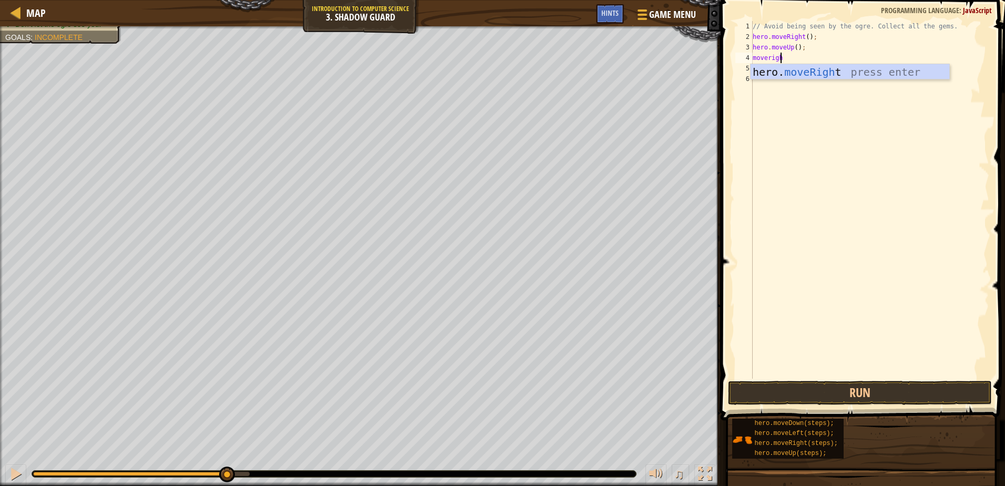
type textarea "moveright"
click at [859, 396] on button "Run" at bounding box center [859, 392] width 263 height 24
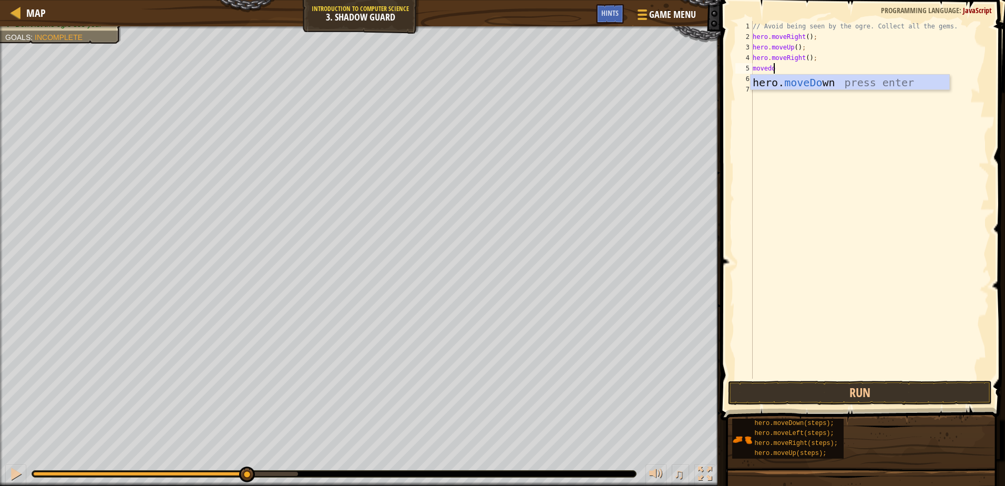
scroll to position [5, 2]
type textarea "movedown"
type textarea "moveright"
click at [899, 394] on button "Run" at bounding box center [859, 392] width 263 height 24
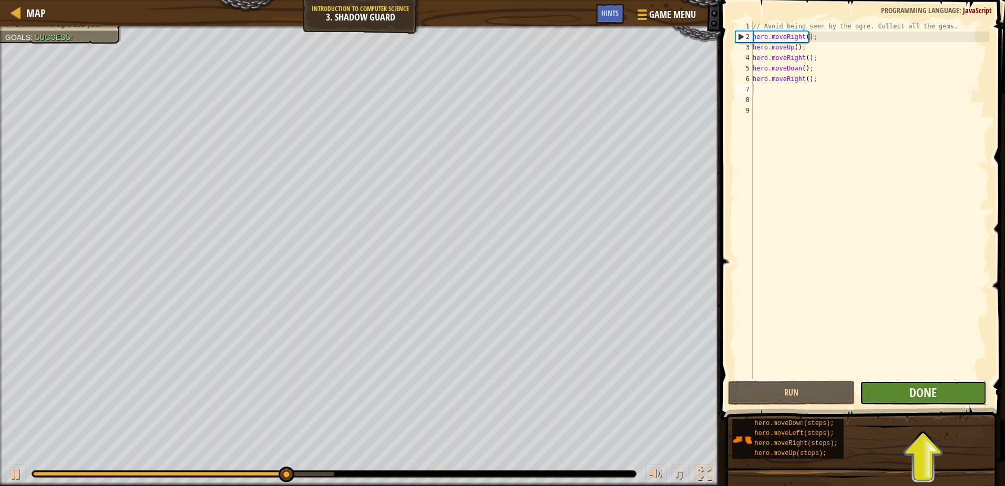
click at [879, 382] on button "Done" at bounding box center [923, 392] width 127 height 24
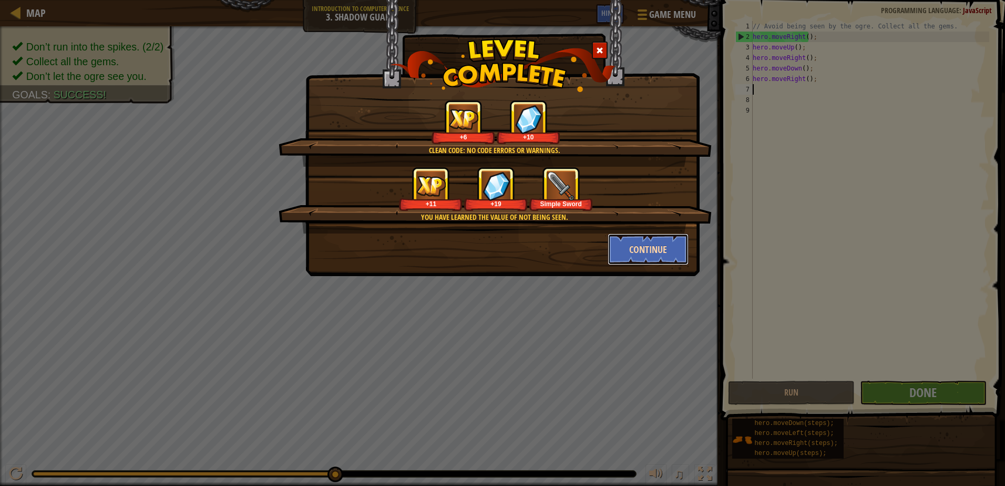
click at [653, 250] on button "Continue" at bounding box center [647, 249] width 81 height 32
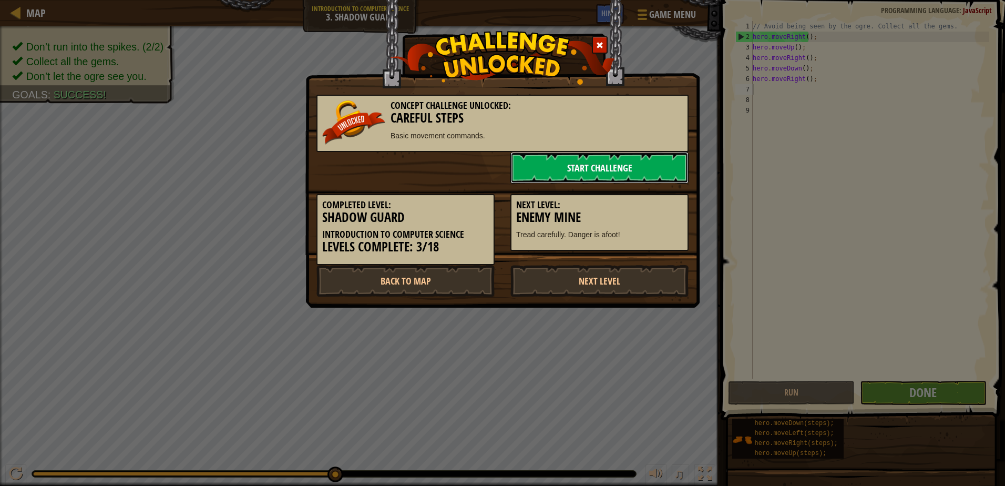
click at [602, 167] on link "Start Challenge" at bounding box center [599, 168] width 178 height 32
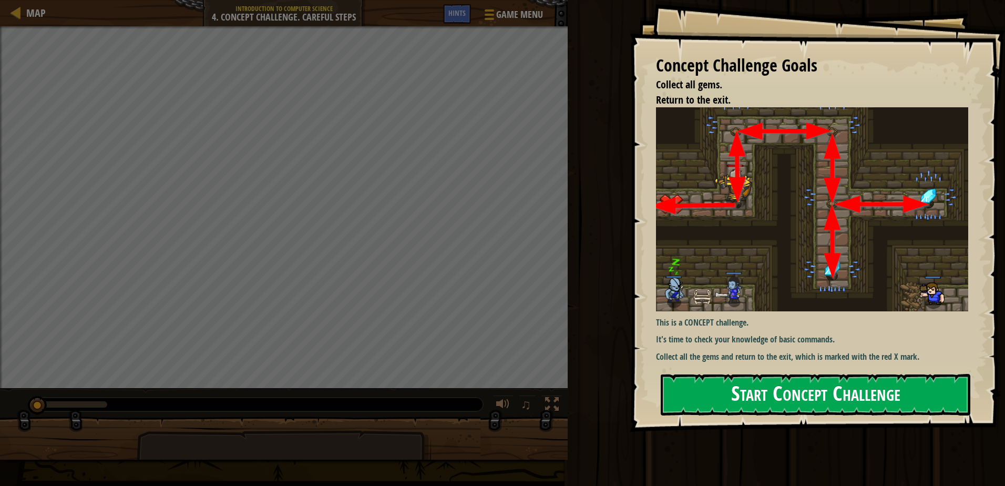
click at [840, 386] on button "Start Concept Challenge" at bounding box center [815, 395] width 309 height 42
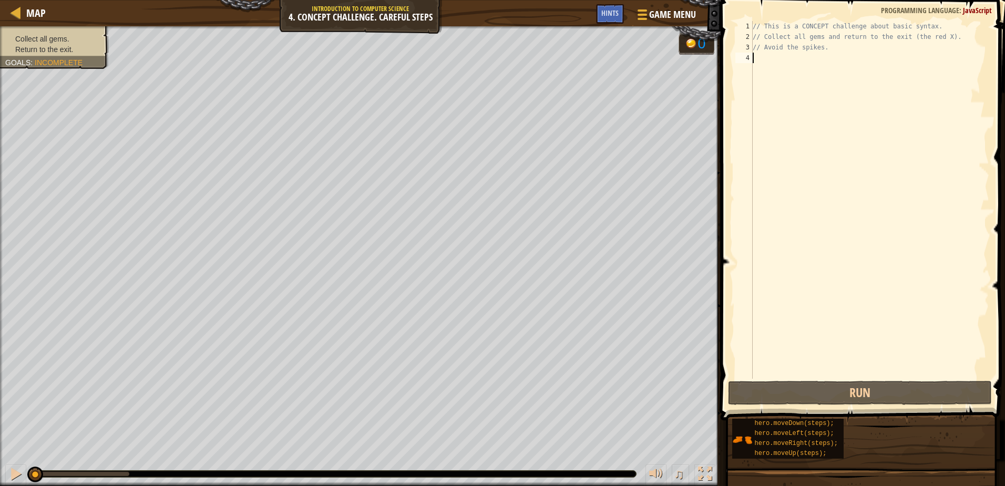
type textarea "n"
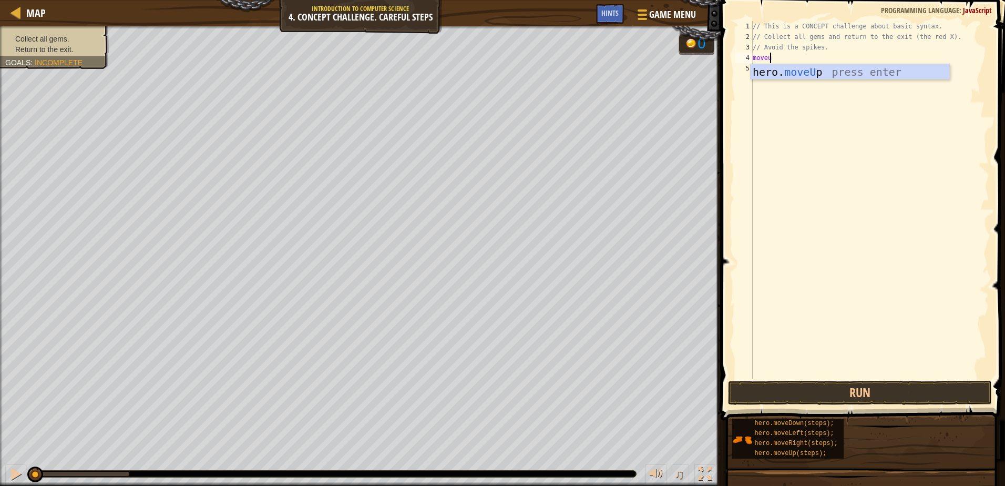
scroll to position [5, 1]
type textarea "moveuo"
click at [819, 64] on div "// This is a CONCEPT challenge about basic syntax. // Collect all gems and retu…" at bounding box center [869, 210] width 239 height 378
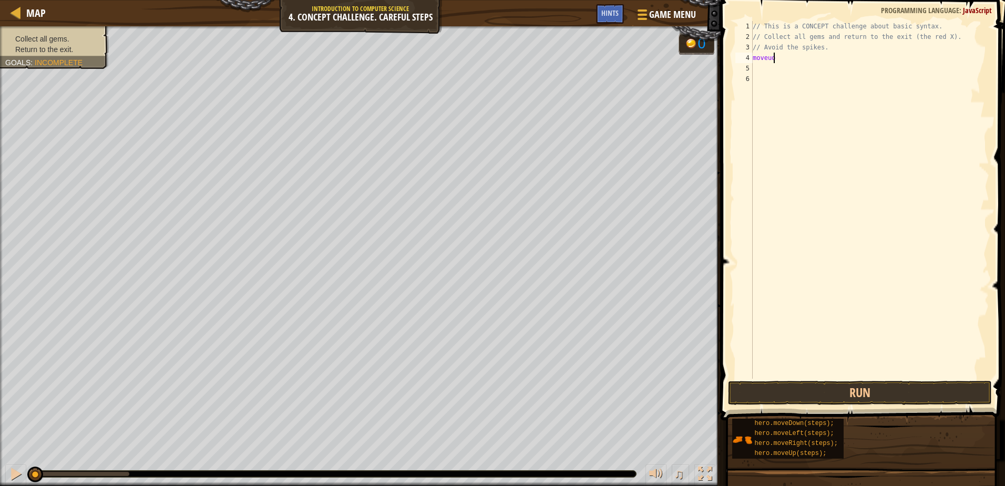
click at [816, 58] on div "// This is a CONCEPT challenge about basic syntax. // Collect all gems and retu…" at bounding box center [869, 210] width 239 height 378
type textarea "moveup"
type textarea "moveright"
type textarea "movedown"
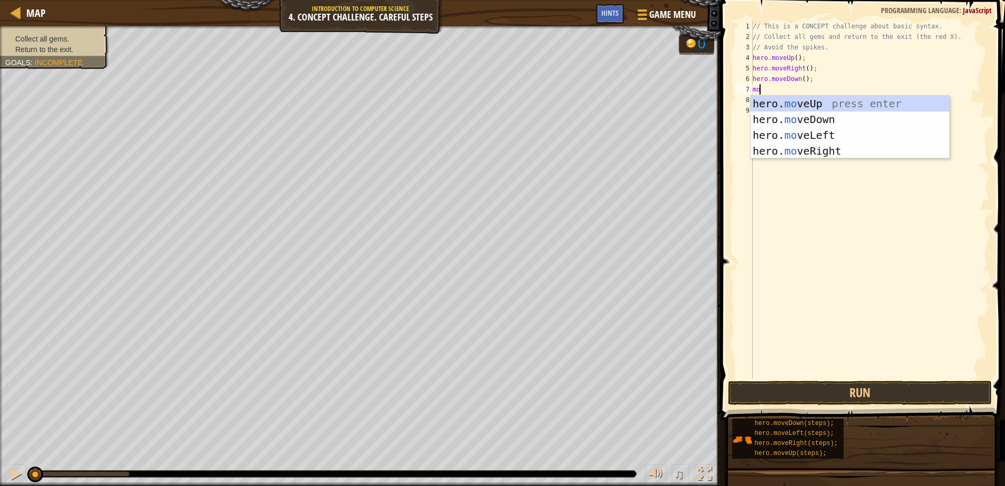
scroll to position [5, 1]
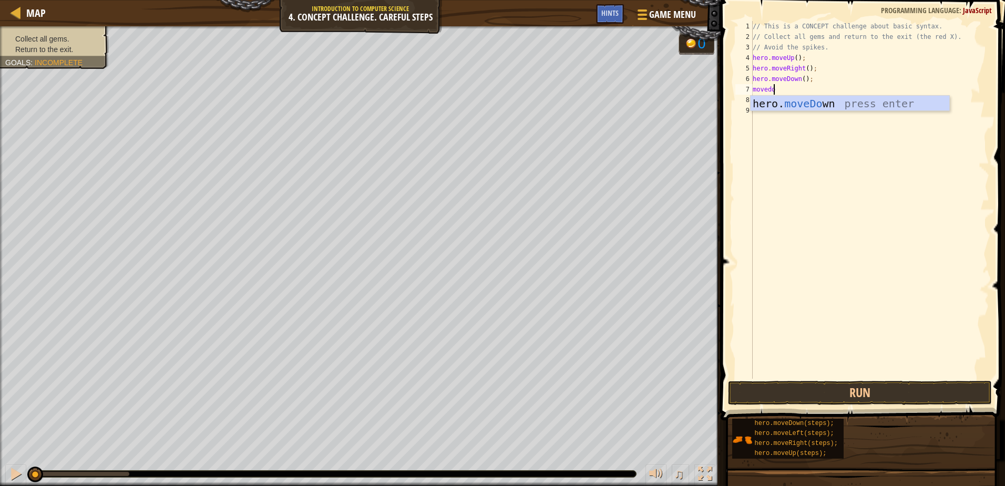
type textarea "movedown"
type textarea "moveup"
type textarea "moveroght"
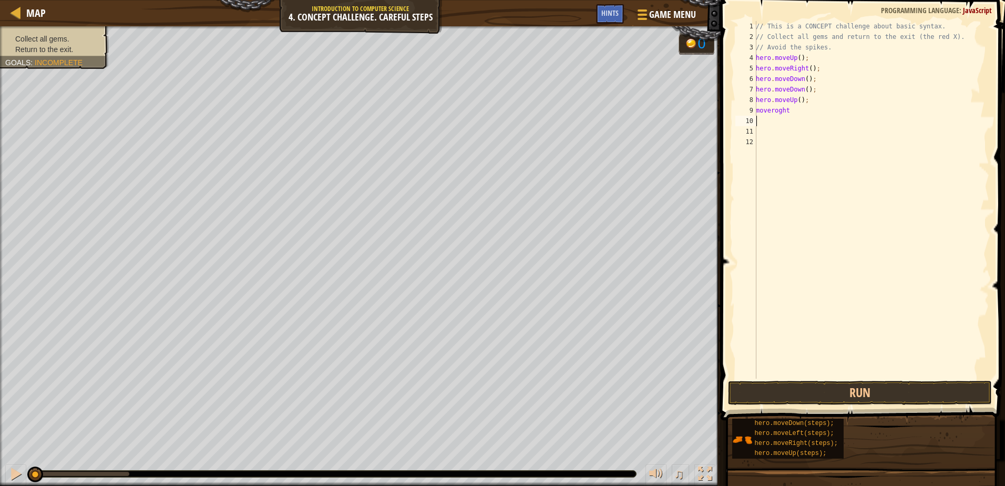
click at [818, 120] on div "// This is a CONCEPT challenge about basic syntax. // Collect all gems and retu…" at bounding box center [871, 210] width 235 height 378
click at [816, 116] on div "// This is a CONCEPT challenge about basic syntax. // Collect all gems and retu…" at bounding box center [871, 210] width 235 height 378
click at [812, 112] on div "// This is a CONCEPT challenge about basic syntax. // Collect all gems and retu…" at bounding box center [871, 210] width 235 height 378
type textarea "moveright"
click at [900, 391] on button "Run" at bounding box center [859, 392] width 263 height 24
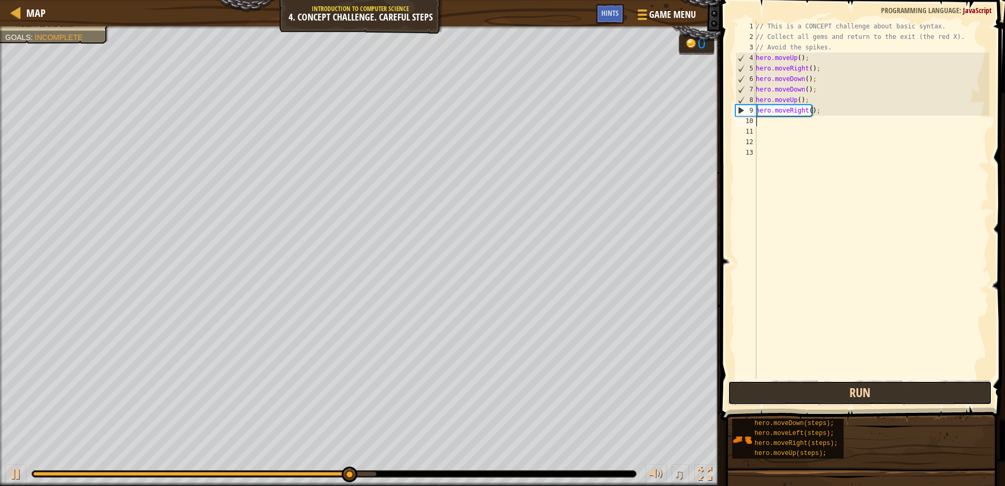
click at [876, 395] on button "Run" at bounding box center [859, 392] width 263 height 24
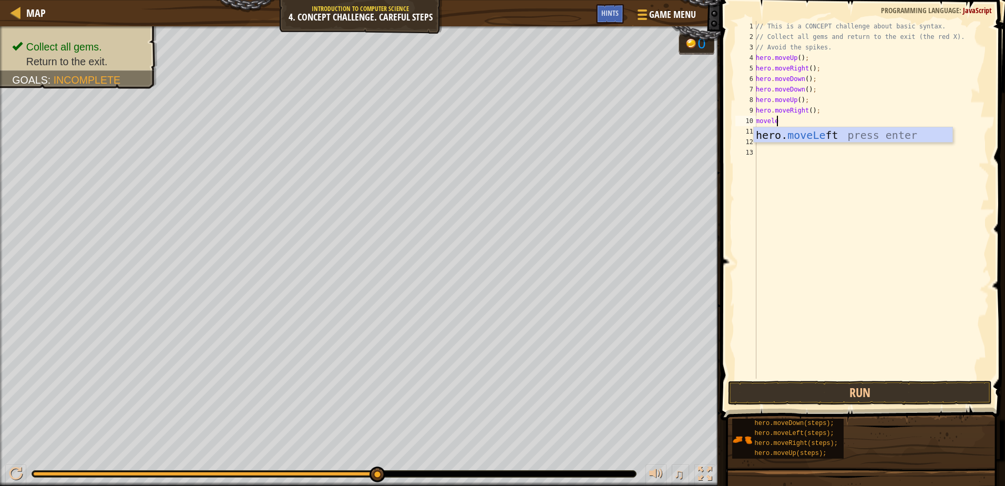
scroll to position [5, 2]
type textarea "moveleft"
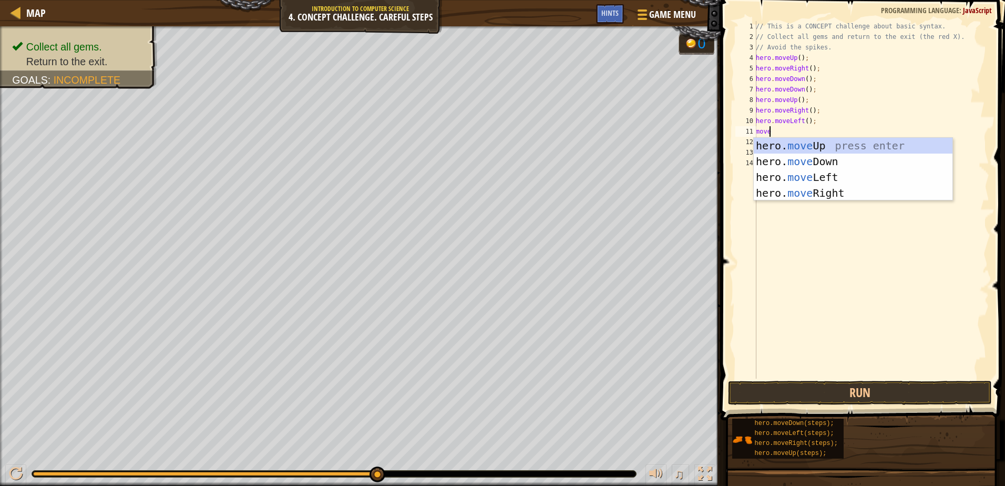
scroll to position [5, 1]
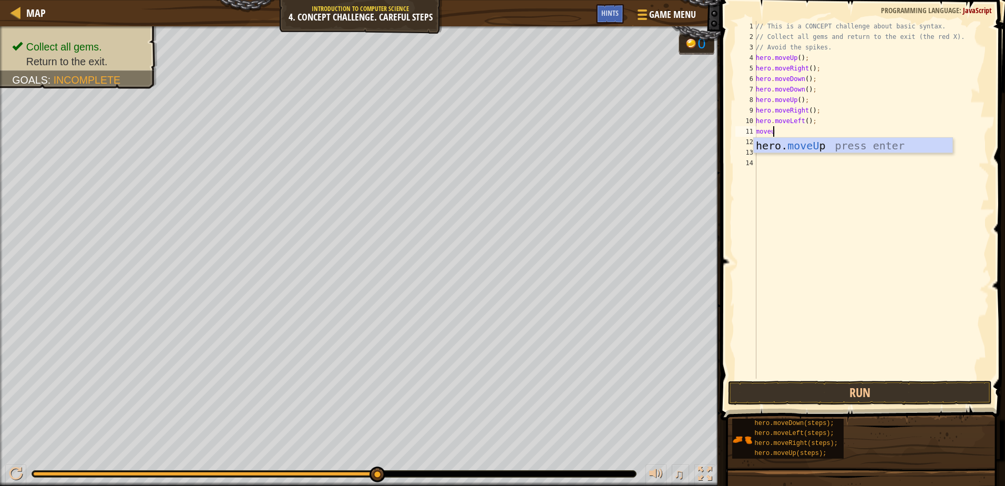
type textarea "moveup"
type textarea "moveleft"
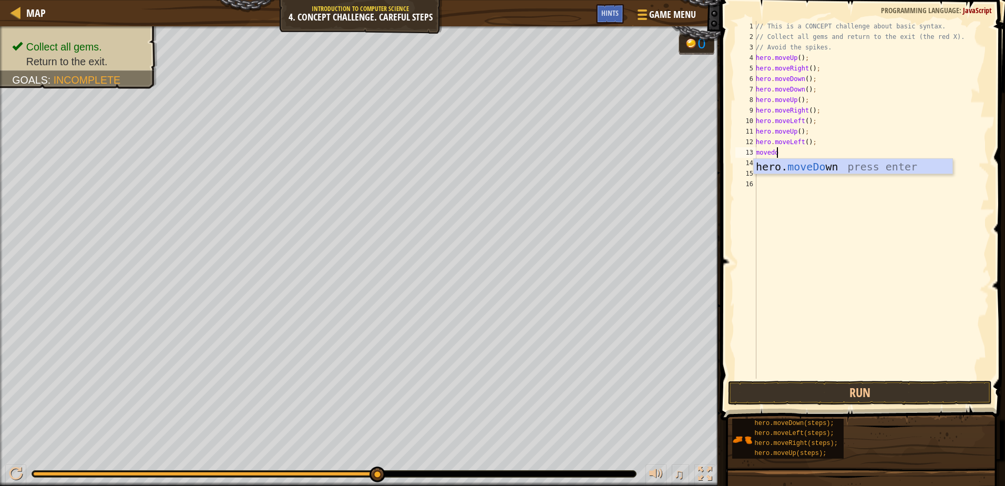
type textarea "movedown"
click at [831, 386] on button "Run" at bounding box center [859, 392] width 263 height 24
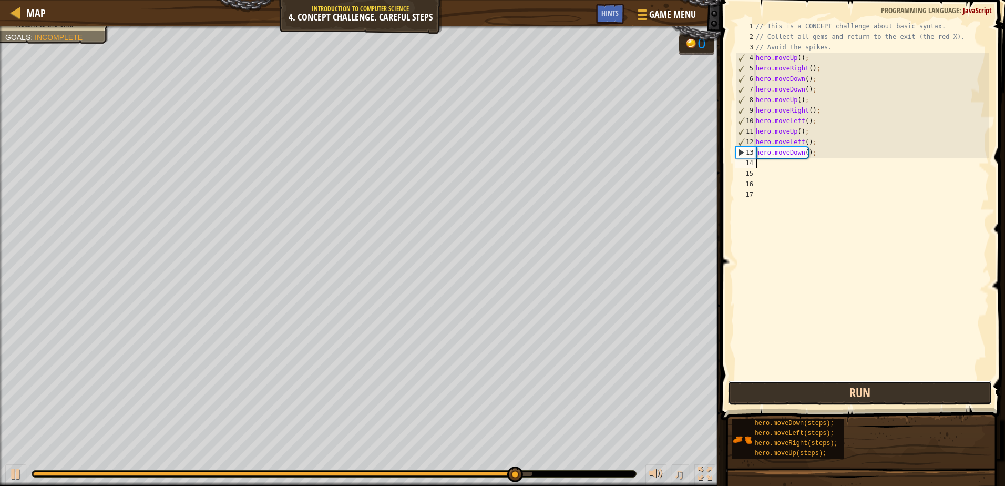
click at [851, 396] on button "Run" at bounding box center [859, 392] width 263 height 24
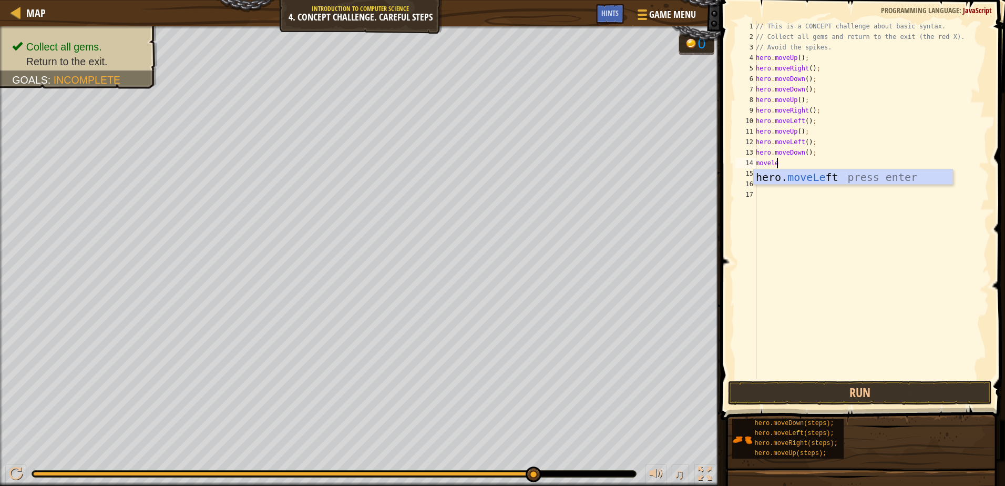
scroll to position [5, 2]
type textarea "moveleft"
click at [865, 383] on button "Run" at bounding box center [859, 392] width 263 height 24
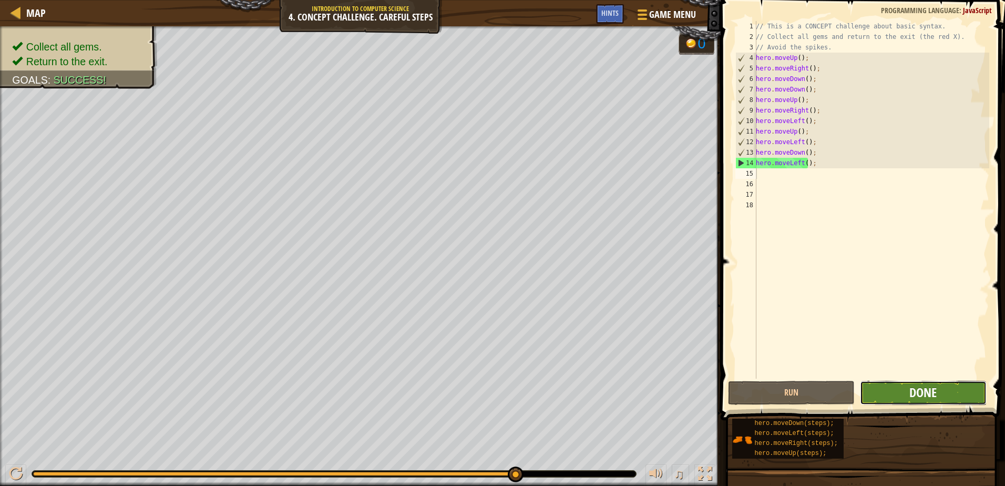
click at [915, 393] on span "Done" at bounding box center [922, 392] width 27 height 17
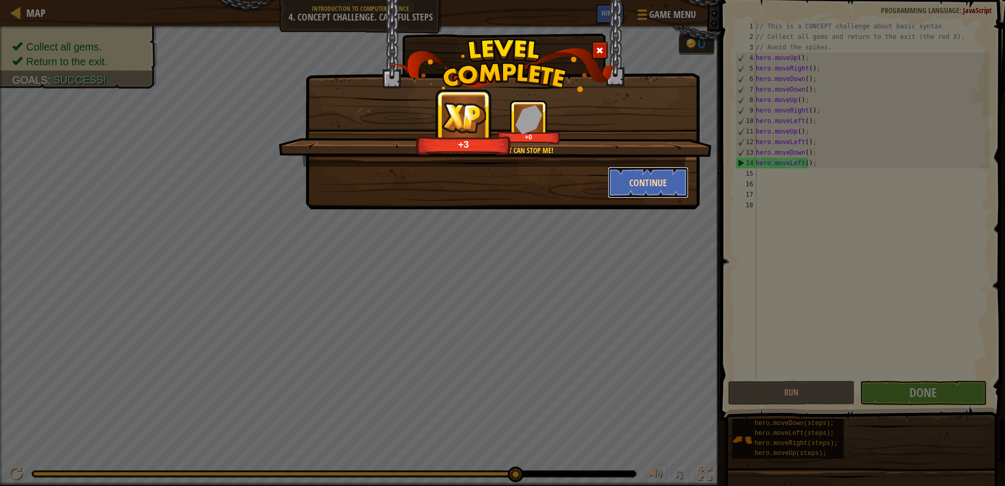
click at [624, 180] on button "Continue" at bounding box center [647, 183] width 81 height 32
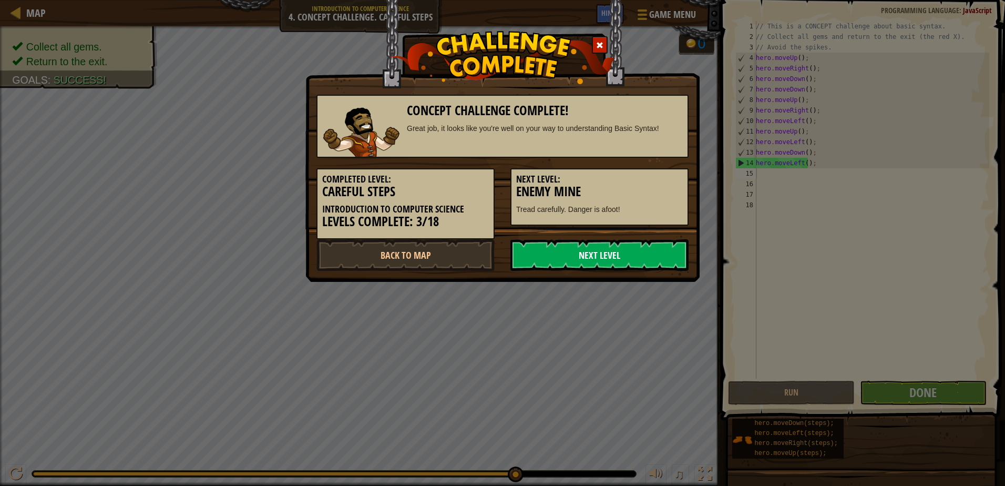
click at [562, 261] on link "Next Level" at bounding box center [599, 255] width 178 height 32
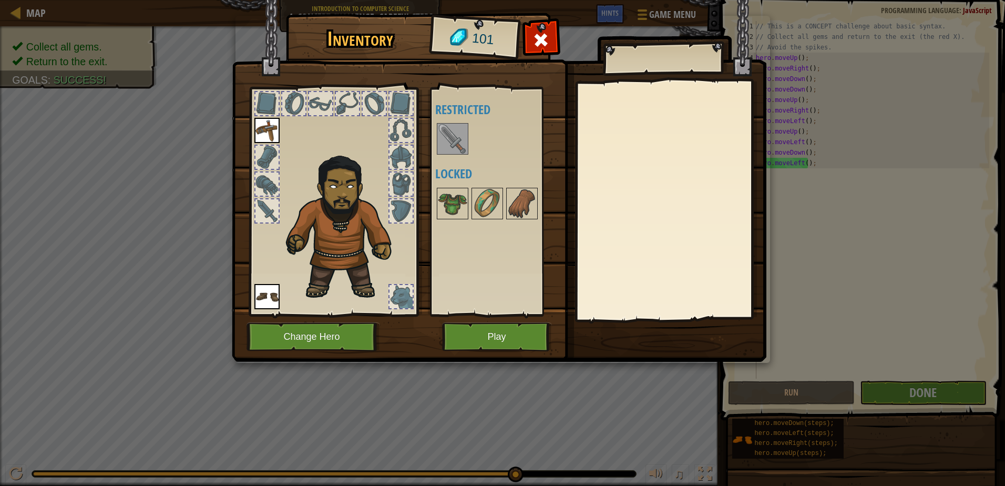
click at [459, 129] on img at bounding box center [452, 138] width 29 height 29
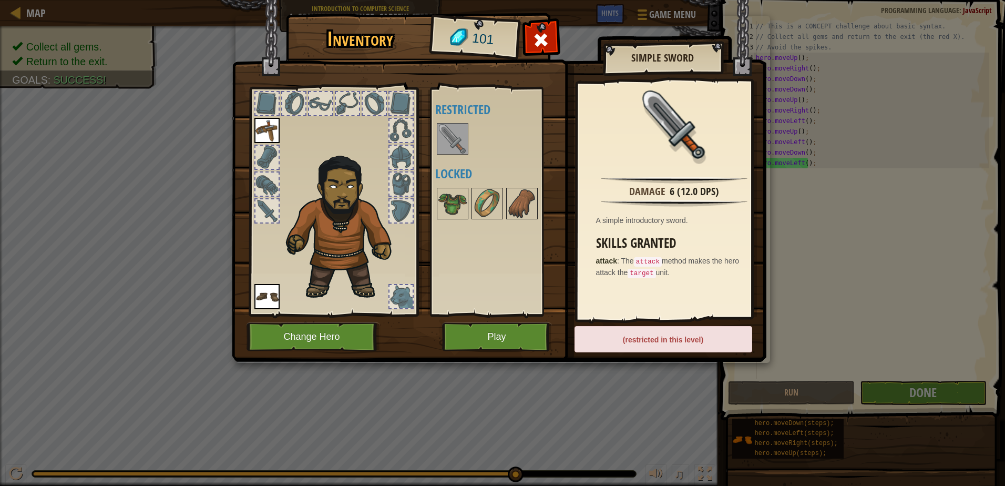
click at [250, 210] on div at bounding box center [332, 198] width 173 height 236
click at [257, 207] on div at bounding box center [266, 210] width 23 height 23
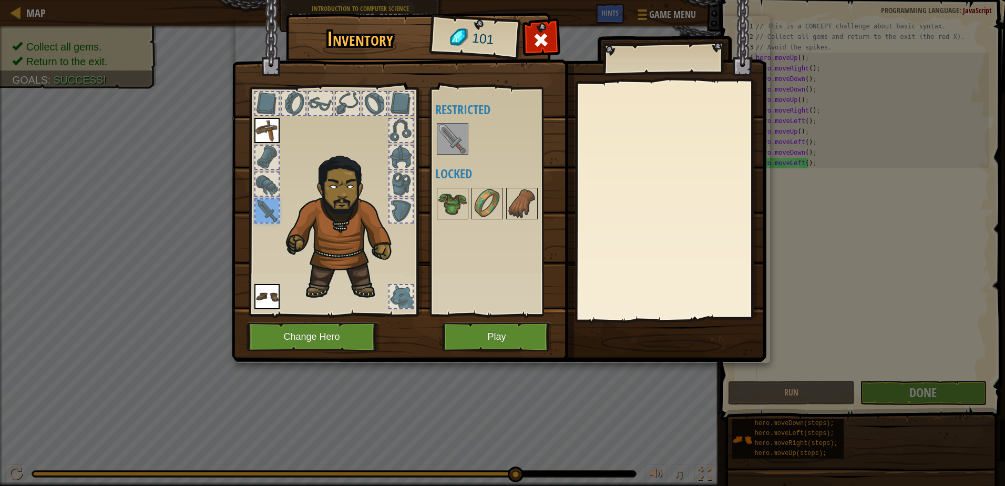
click at [454, 127] on img at bounding box center [452, 138] width 29 height 29
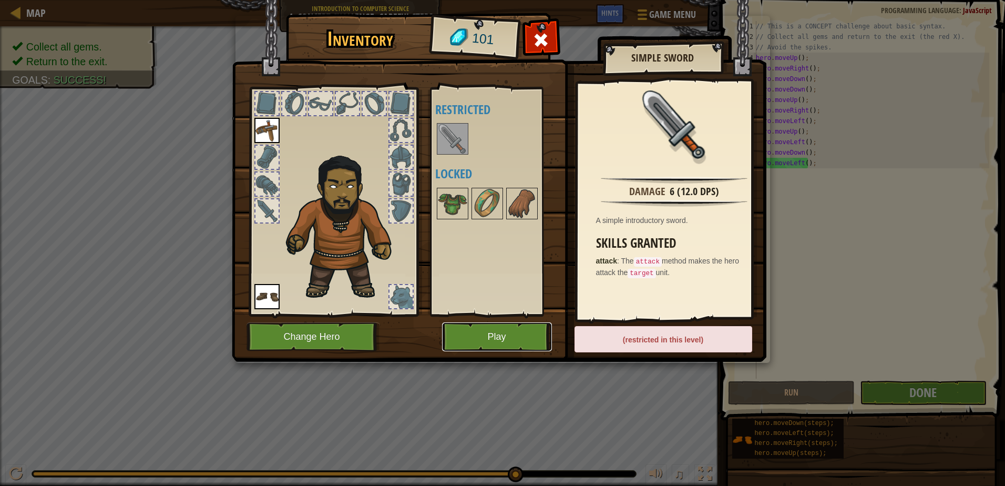
click at [493, 327] on button "Play" at bounding box center [497, 336] width 110 height 29
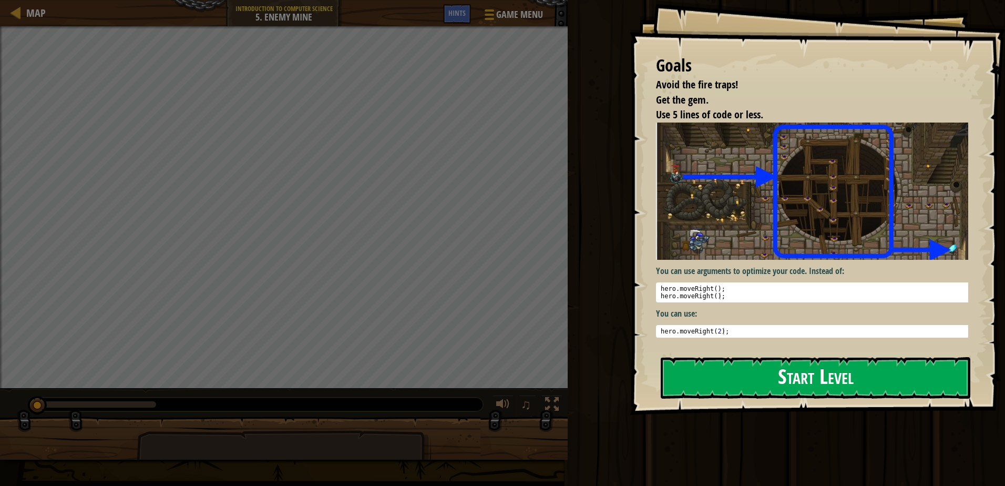
click at [845, 378] on button "Start Level" at bounding box center [815, 378] width 309 height 42
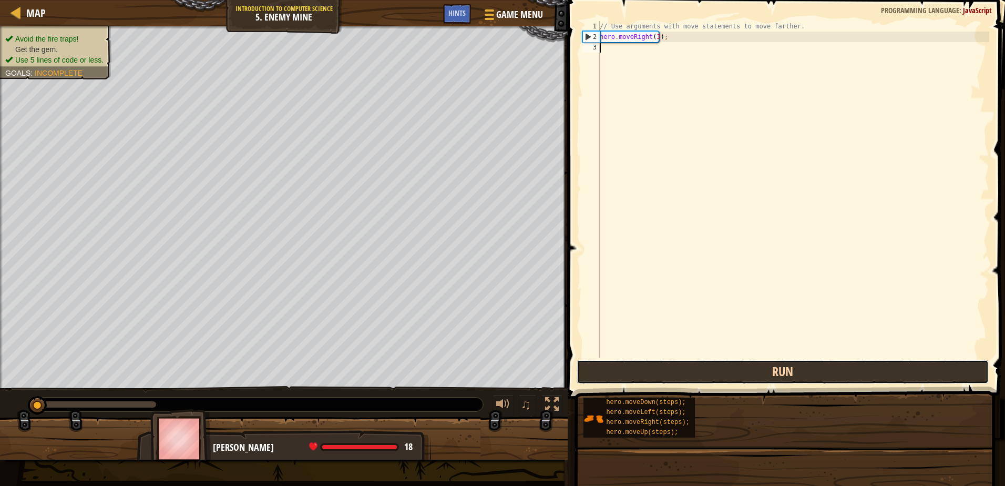
click at [818, 378] on button "Run" at bounding box center [781, 371] width 411 height 24
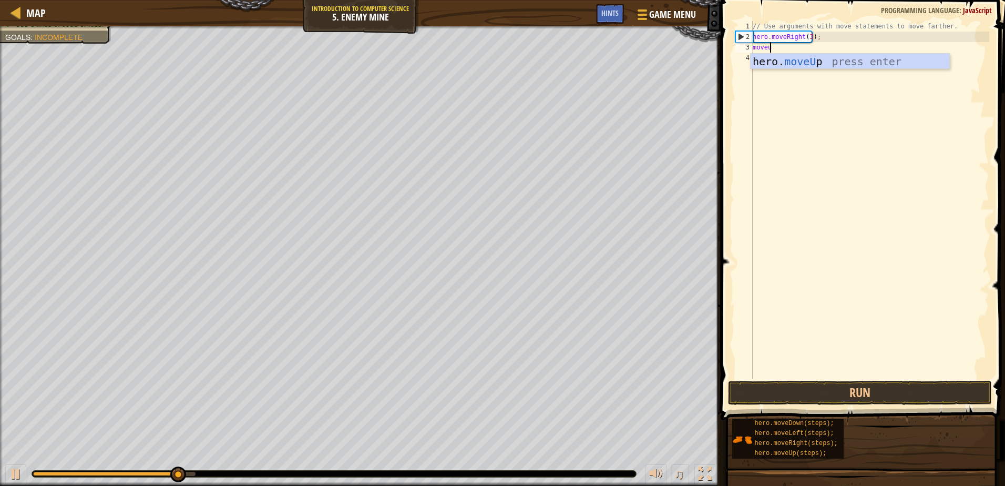
scroll to position [5, 1]
type textarea "moveup"
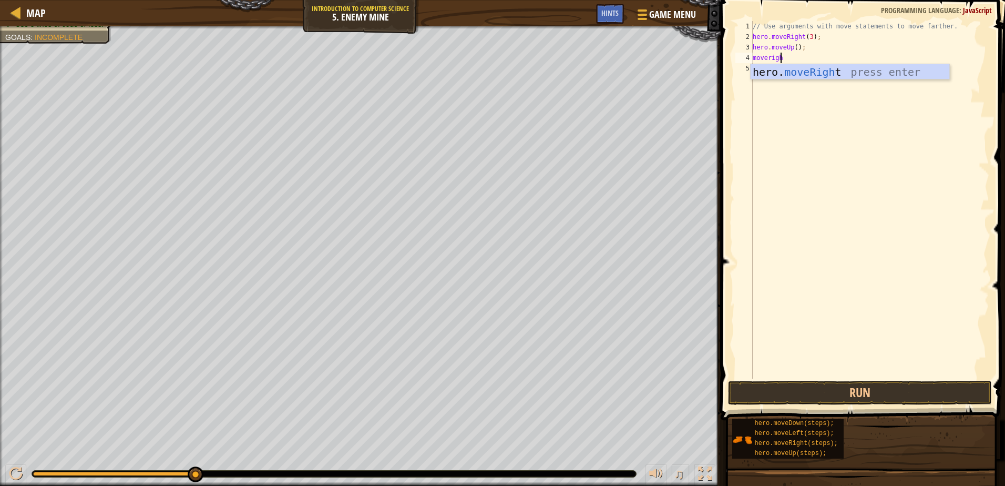
type textarea "moveright"
type textarea "movedown"
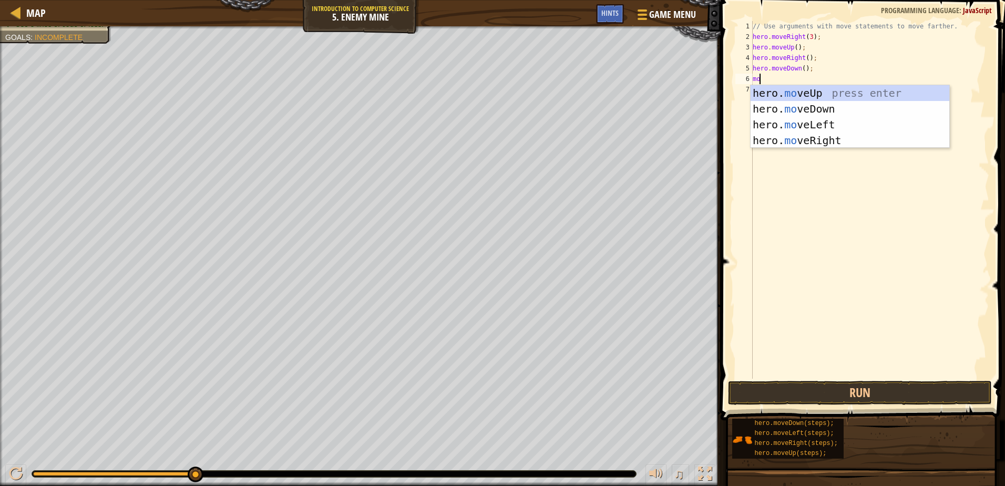
scroll to position [5, 1]
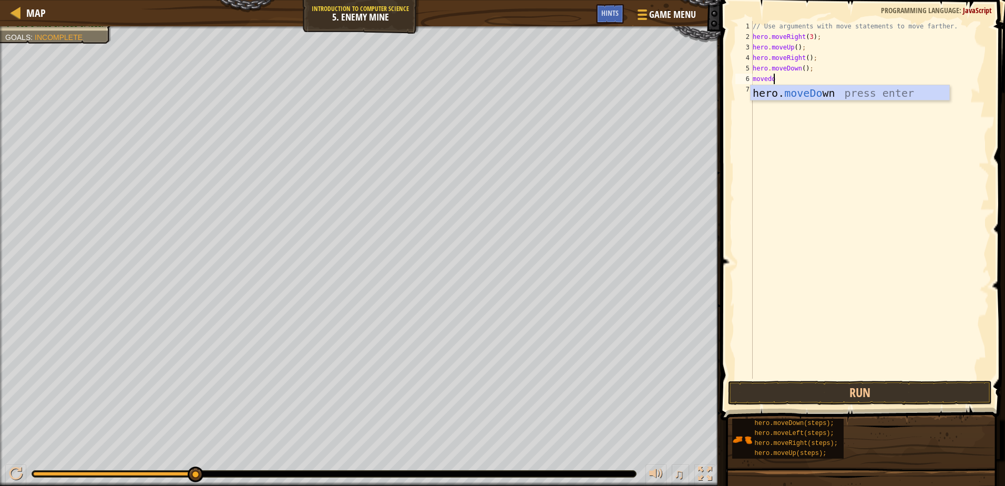
type textarea "movedow"
type textarea "movedown"
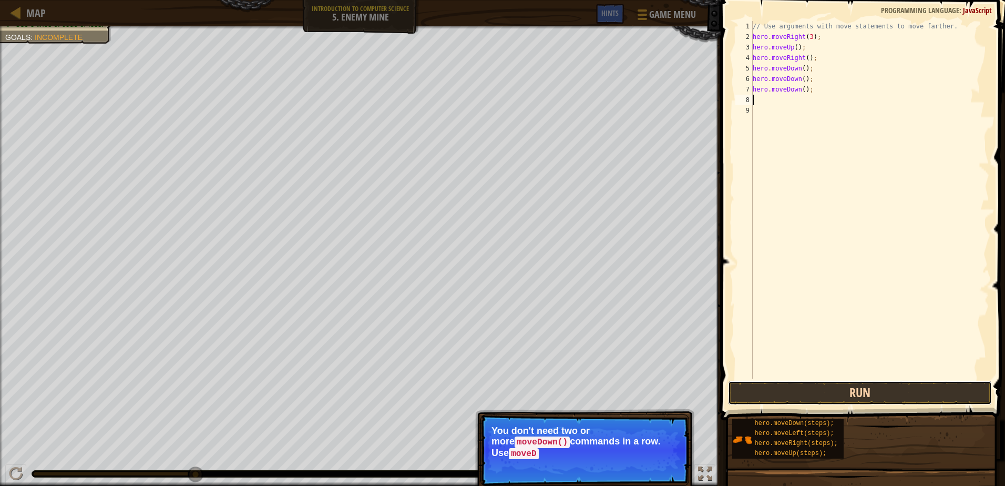
click at [862, 396] on button "Run" at bounding box center [859, 392] width 263 height 24
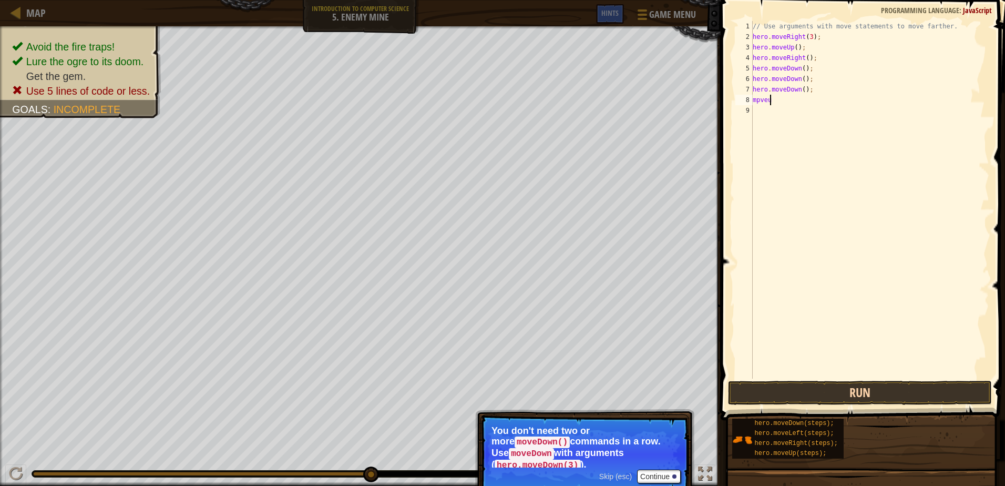
scroll to position [5, 1]
type textarea "mpveup"
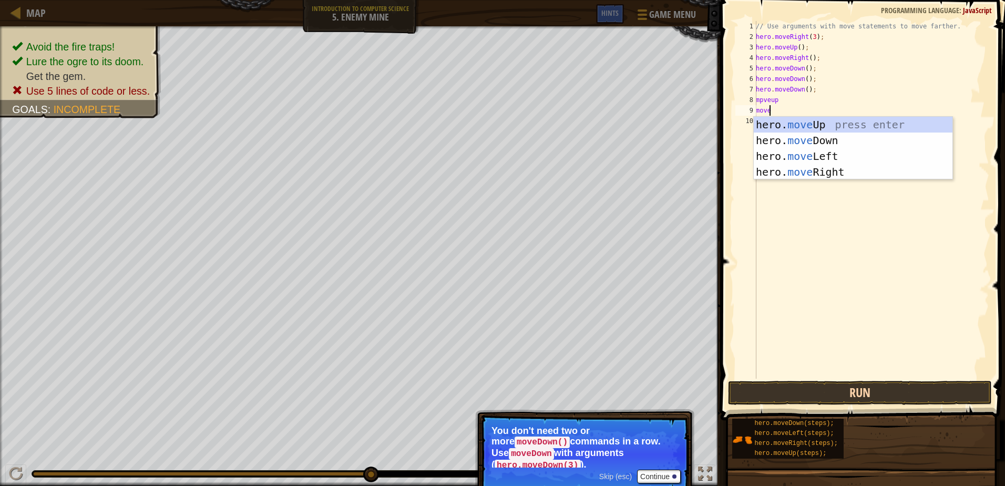
type textarea "moveup"
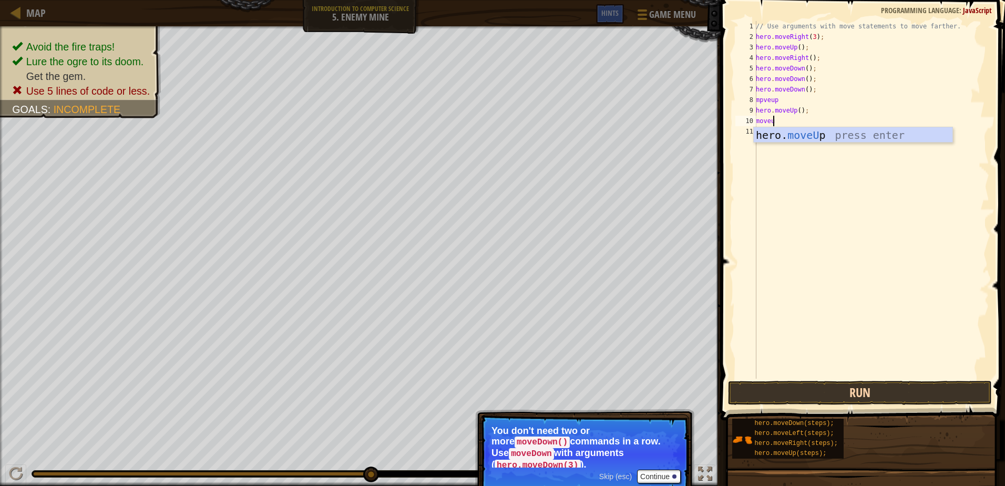
type textarea "moveup"
type textarea "movelft"
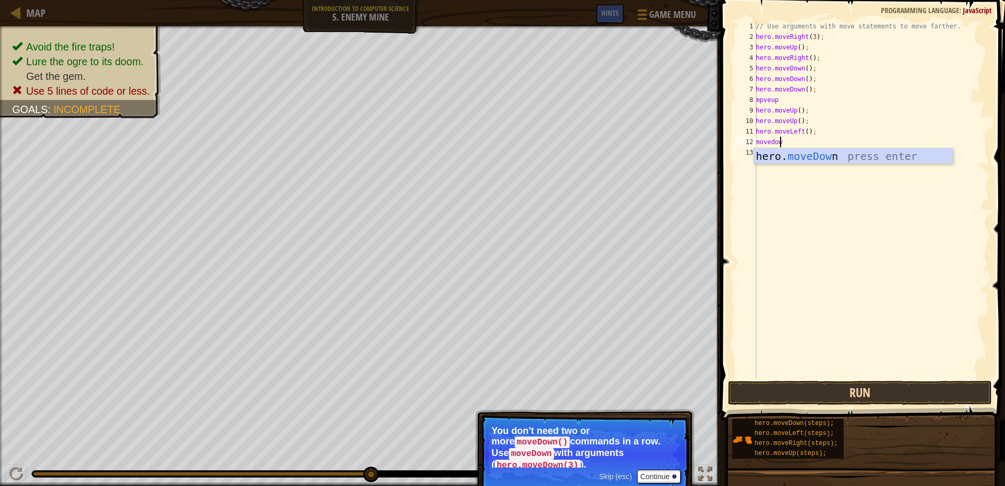
scroll to position [5, 2]
type textarea "movedown"
type textarea "h"
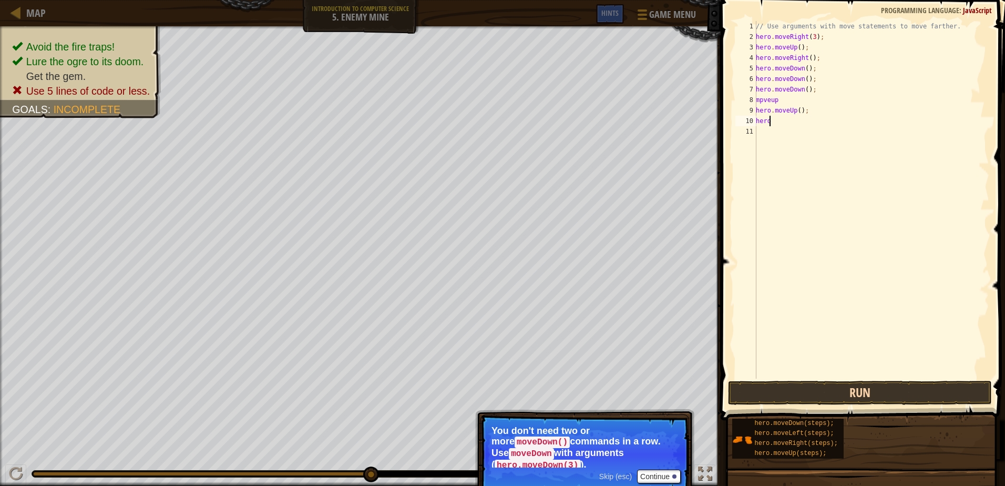
type textarea "h"
type textarea "m"
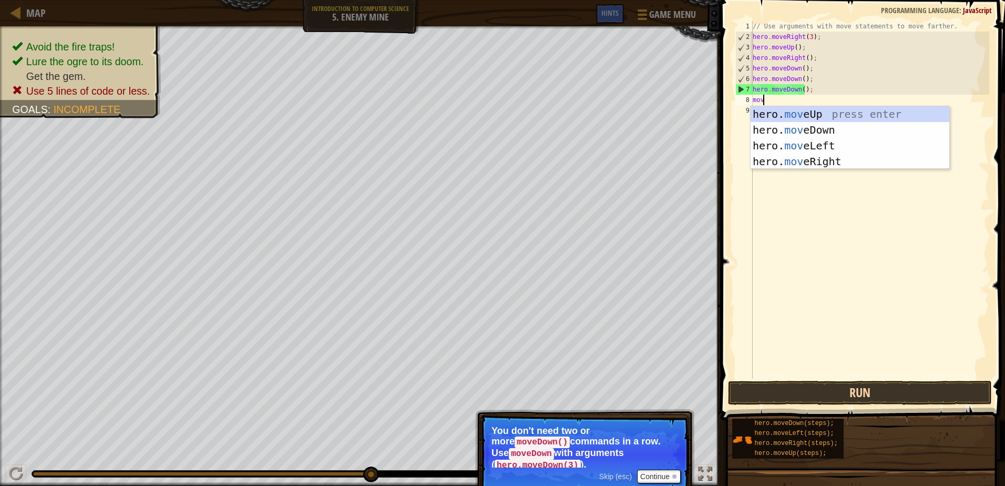
scroll to position [5, 1]
type textarea "move"
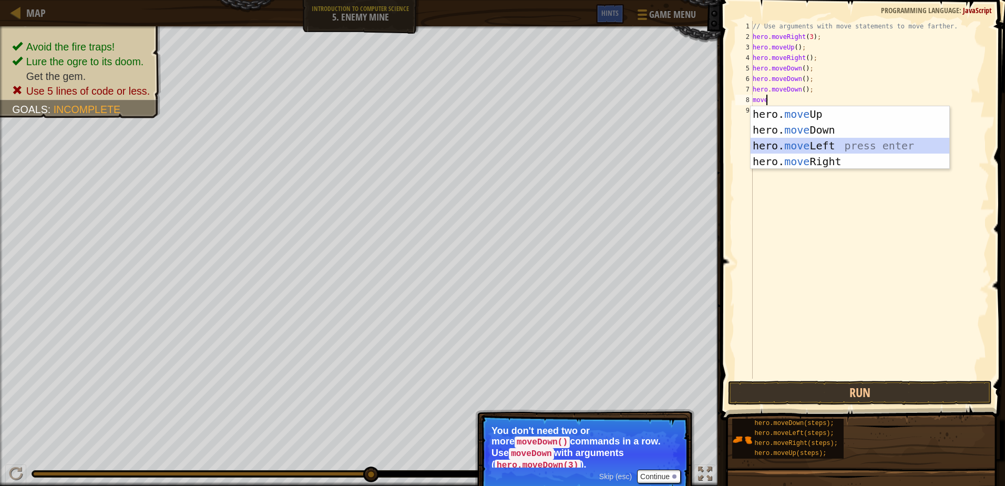
click at [859, 150] on div "hero. move Up press enter hero. move Down press enter hero. move Left press ent…" at bounding box center [849, 153] width 199 height 95
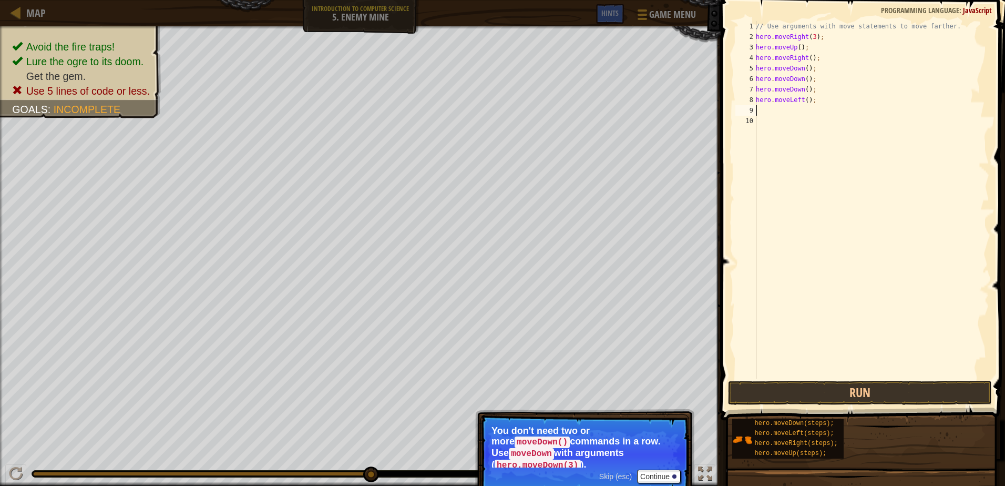
click at [835, 377] on div "// Use arguments with move statements to move farther. hero . moveRight ( 3 ) ;…" at bounding box center [871, 210] width 235 height 378
click at [837, 381] on button "Run" at bounding box center [859, 392] width 263 height 24
type textarea "hero.moveright"
click at [869, 391] on button "Run" at bounding box center [859, 392] width 263 height 24
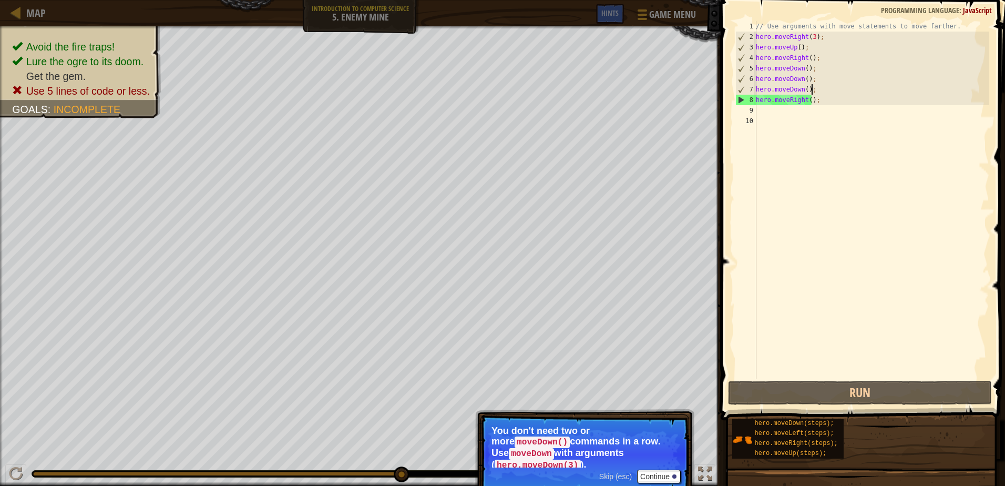
click at [817, 88] on div "// Use arguments with move statements to move farther. hero . moveRight ( 3 ) ;…" at bounding box center [871, 210] width 235 height 378
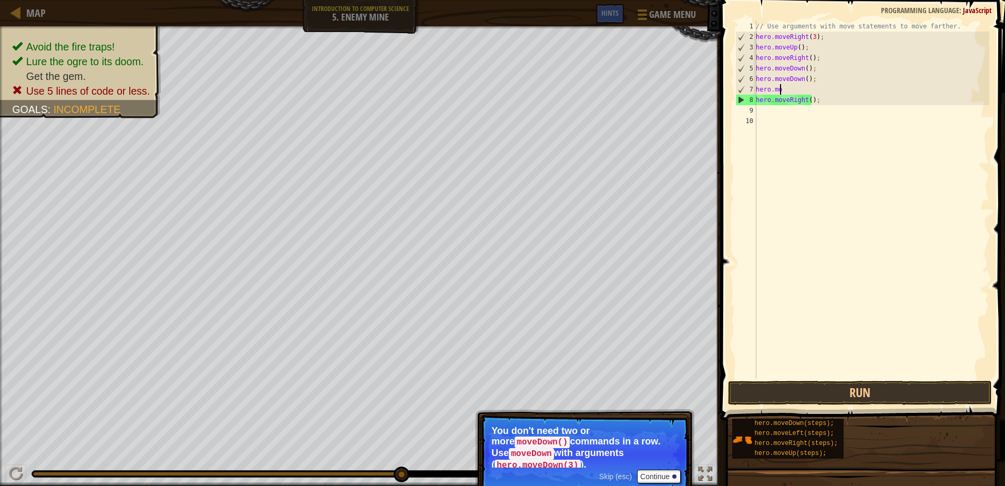
type textarea "h"
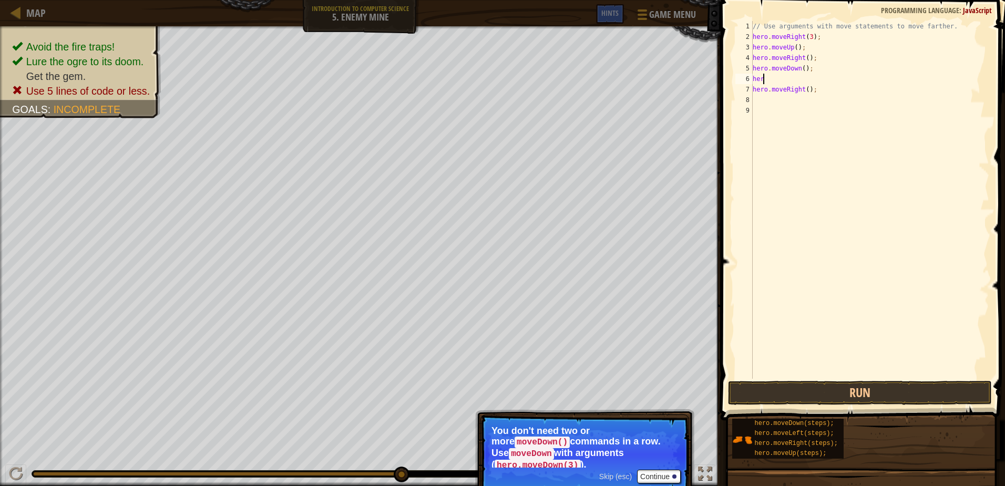
type textarea "h"
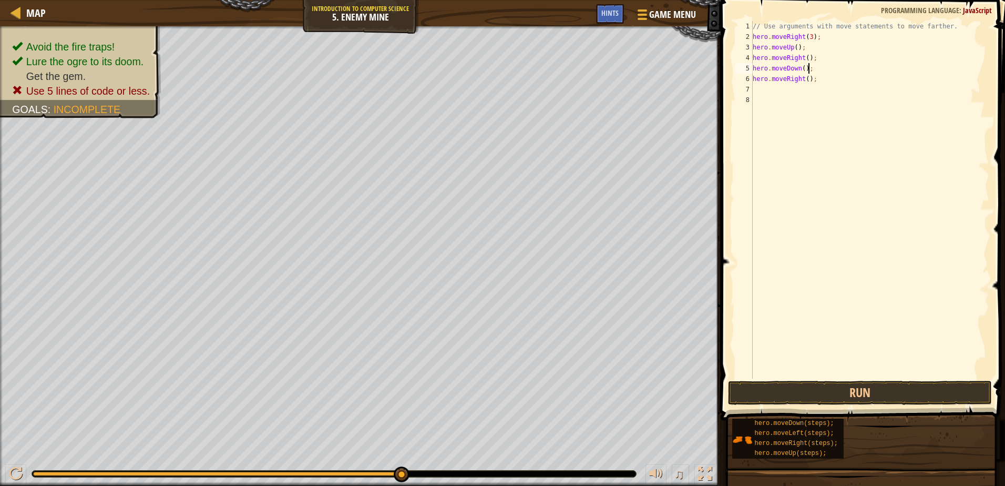
click at [799, 69] on div "// Use arguments with move statements to move farther. hero . moveRight ( 3 ) ;…" at bounding box center [869, 210] width 239 height 378
type textarea "hero.moveDown(3);"
click at [823, 385] on button "Run" at bounding box center [859, 392] width 263 height 24
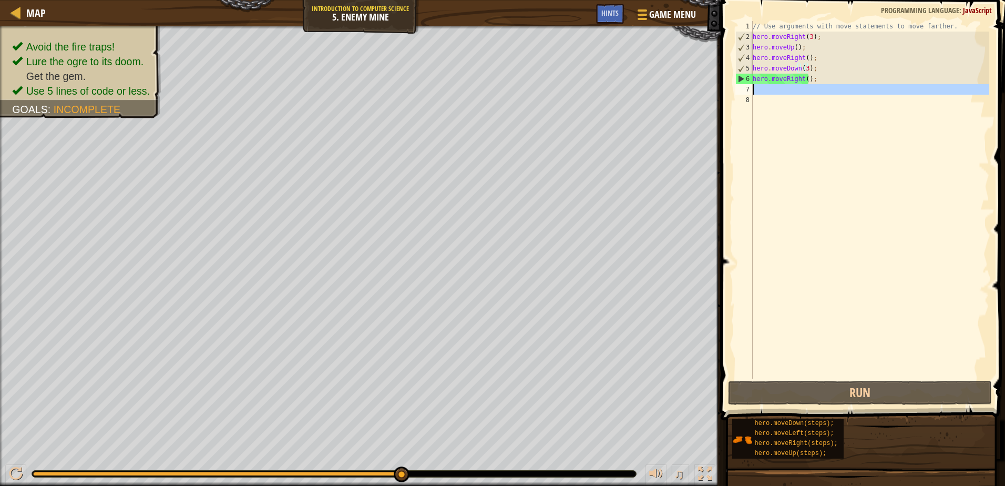
click at [751, 87] on div "7" at bounding box center [743, 89] width 17 height 11
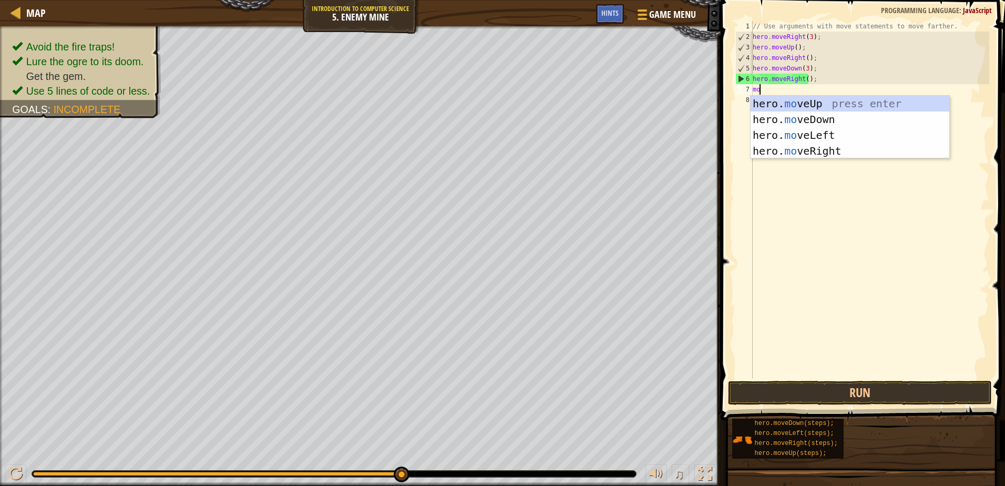
scroll to position [5, 1]
type textarea "move"
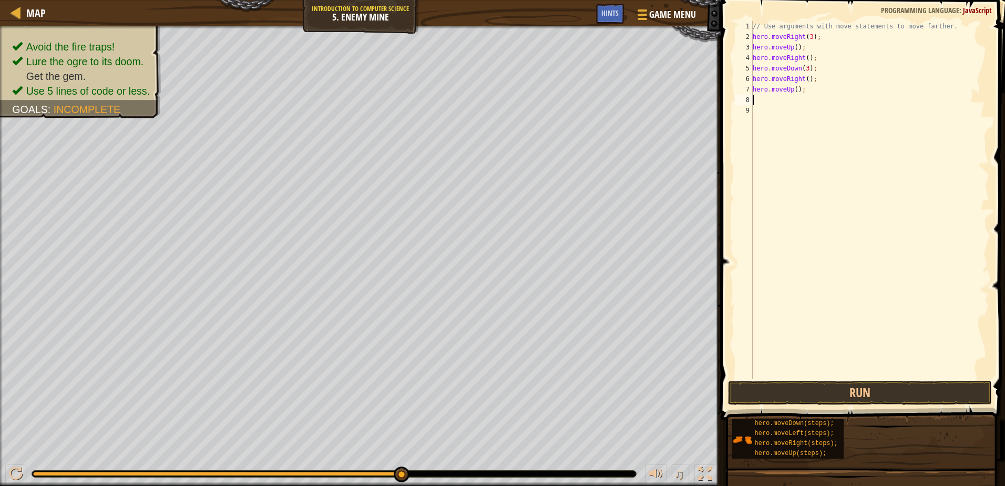
scroll to position [5, 0]
click at [882, 395] on button "Run" at bounding box center [859, 392] width 263 height 24
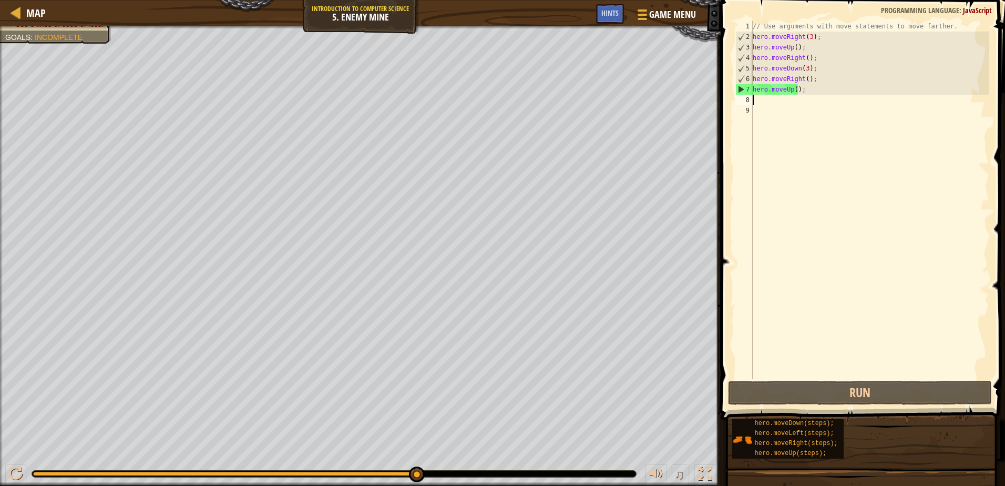
click at [850, 96] on div "// Use arguments with move statements to move farther. hero . moveRight ( 3 ) ;…" at bounding box center [869, 210] width 239 height 378
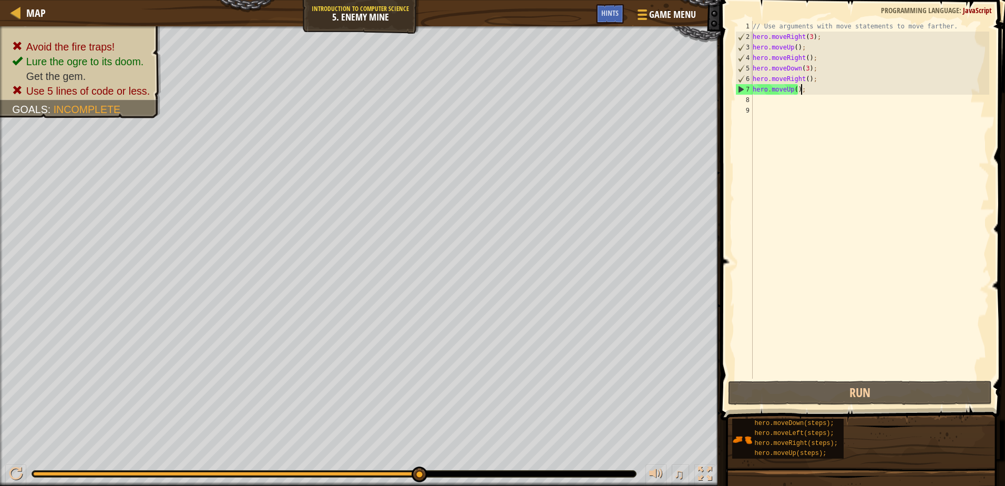
click at [848, 93] on div "// Use arguments with move statements to move farther. hero . moveRight ( 3 ) ;…" at bounding box center [869, 210] width 239 height 378
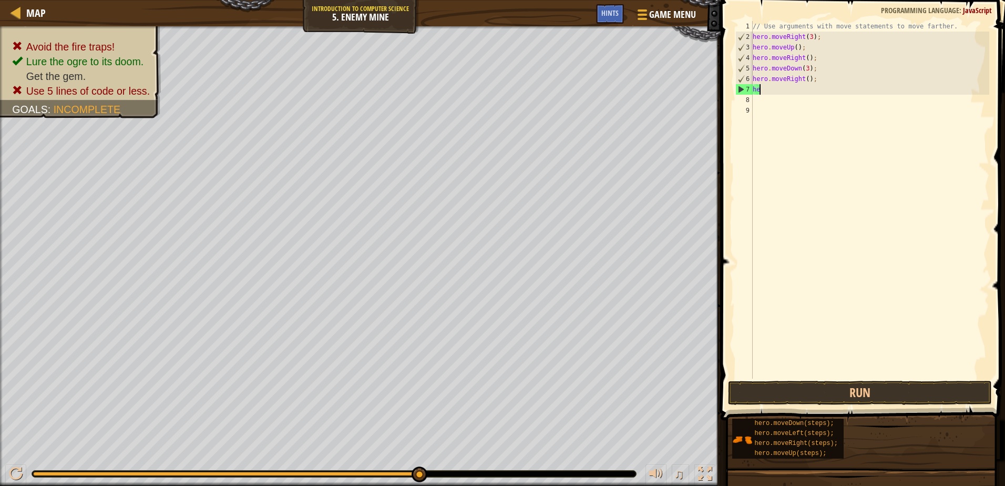
type textarea "h"
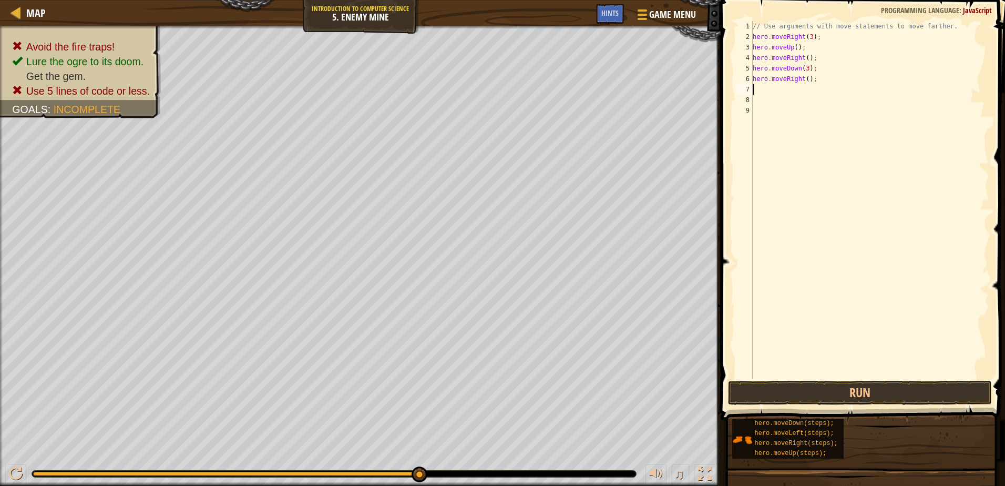
click at [803, 80] on div "// Use arguments with move statements to move farther. hero . moveRight ( 3 ) ;…" at bounding box center [869, 210] width 239 height 378
type textarea "hero.moveRight(2);"
click at [900, 393] on button "Run" at bounding box center [859, 392] width 263 height 24
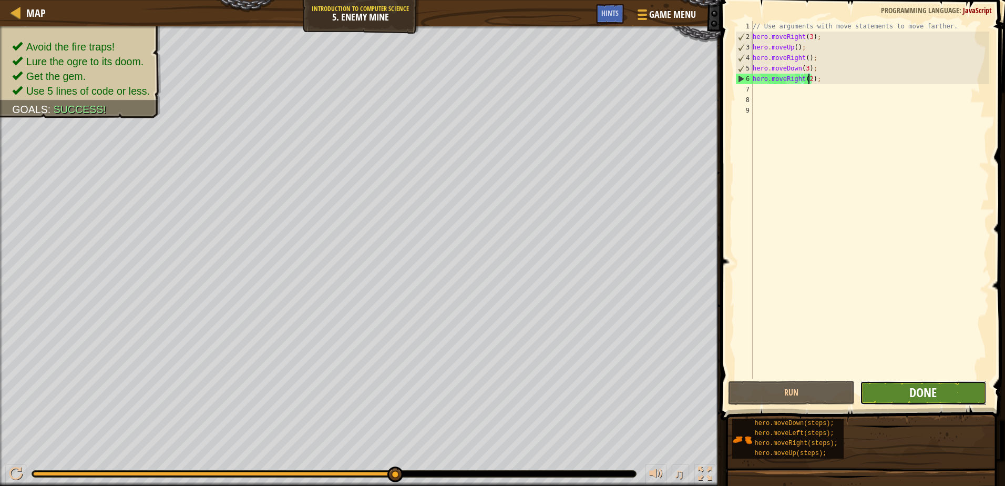
click at [924, 391] on span "Done" at bounding box center [922, 392] width 27 height 17
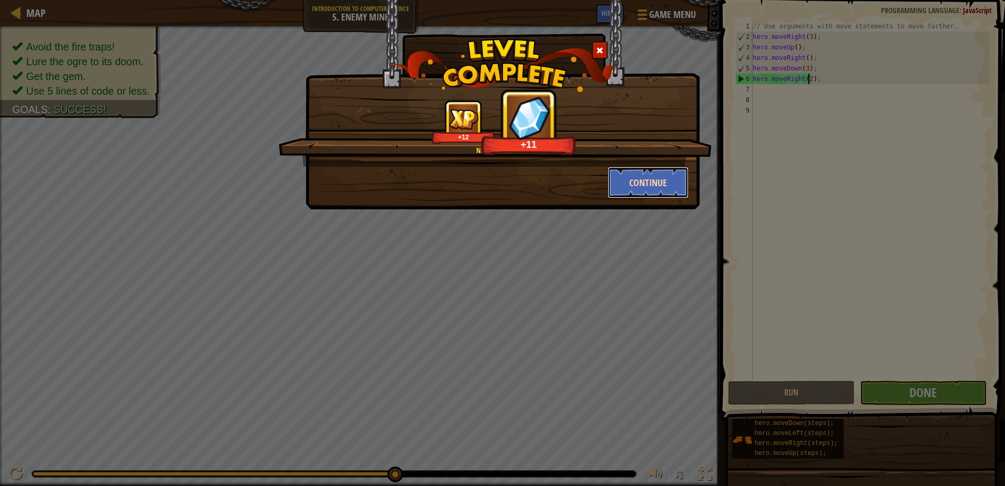
click at [663, 182] on button "Continue" at bounding box center [647, 183] width 81 height 32
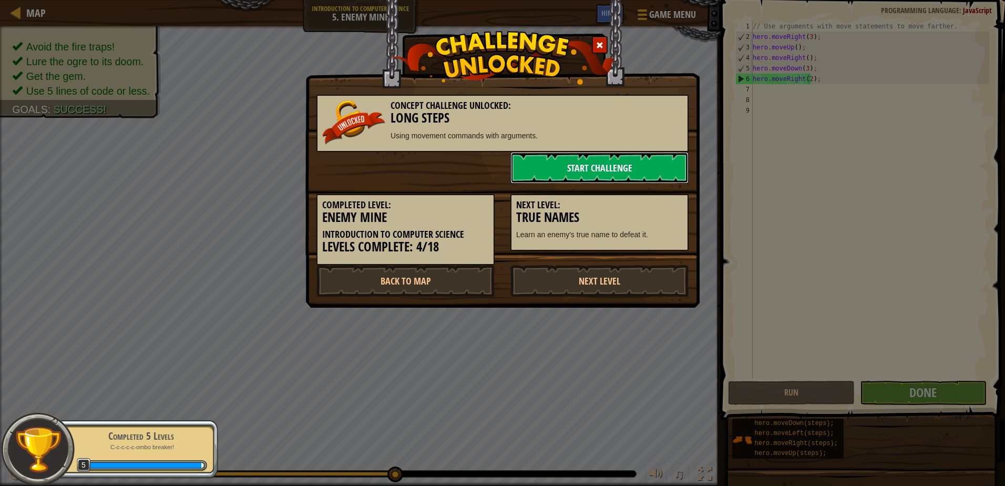
click at [636, 166] on link "Start Challenge" at bounding box center [599, 168] width 178 height 32
